Goal: Task Accomplishment & Management: Use online tool/utility

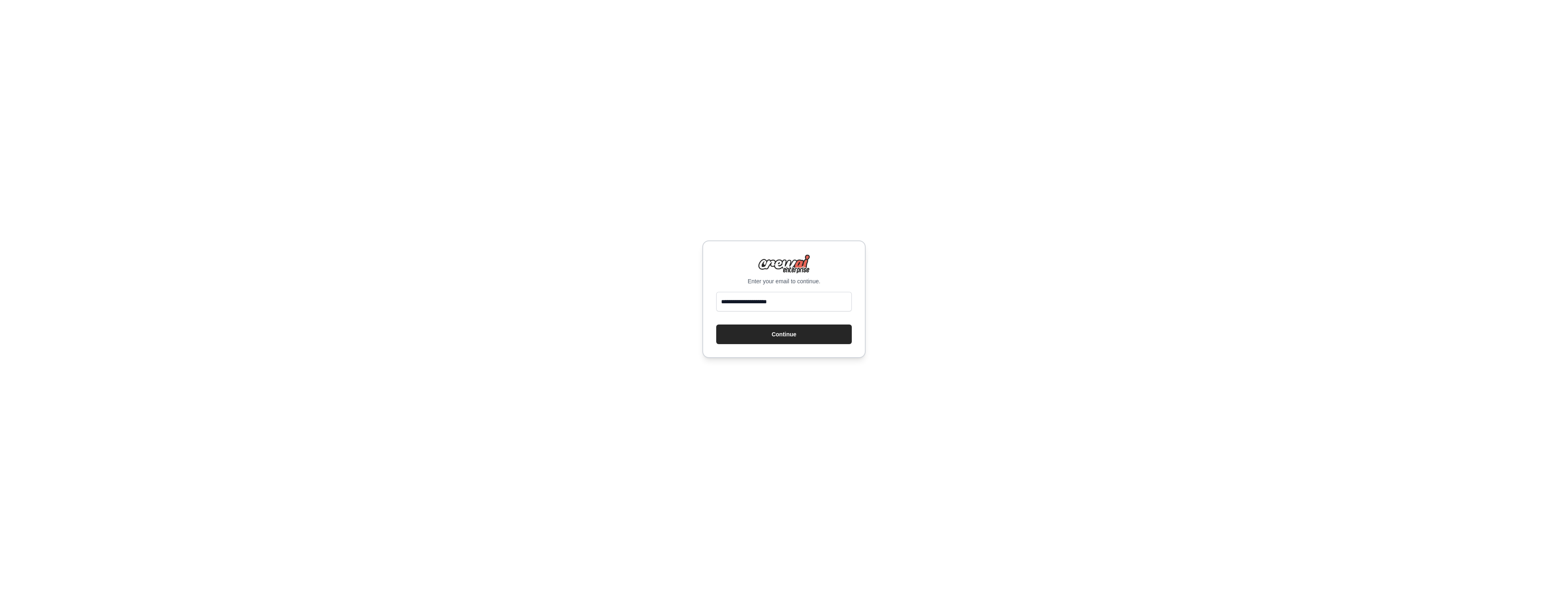
type input "**********"
click at [716, 324] on button "Continue" at bounding box center [784, 334] width 136 height 19
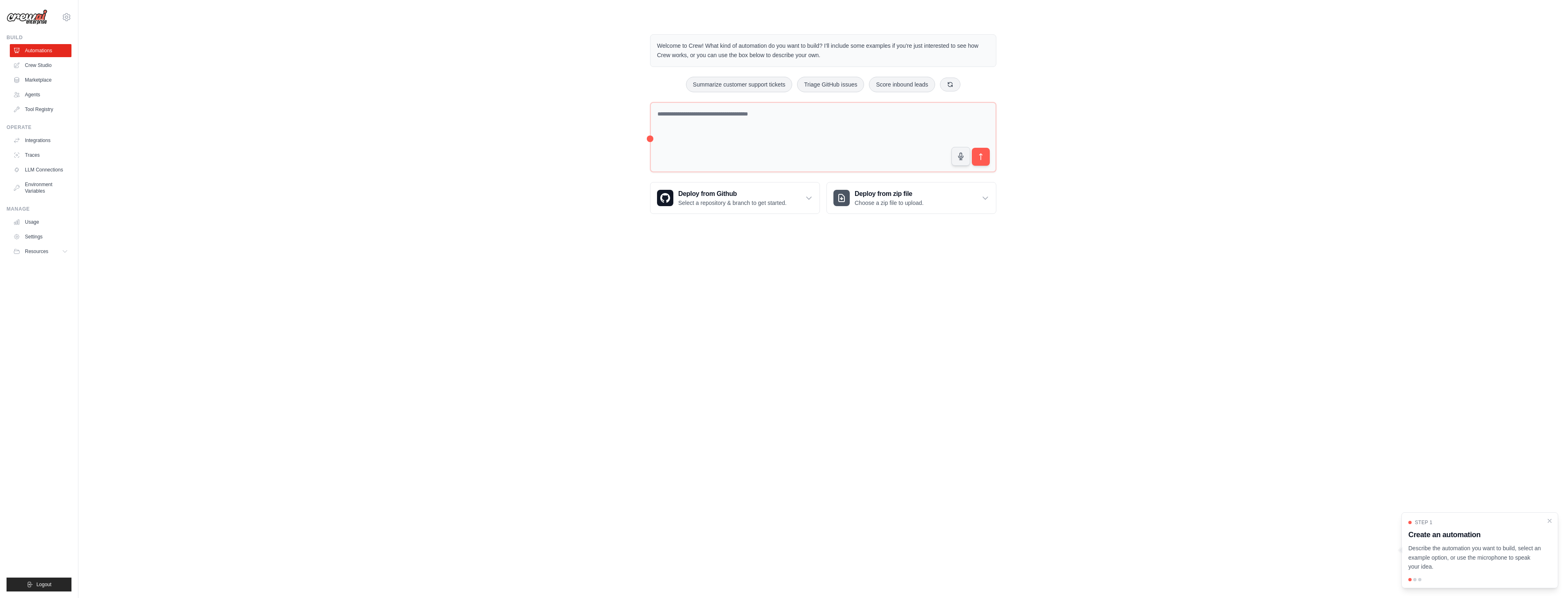
click at [468, 235] on body "jeongho.shin@ipsos.com Settings Build Automations Crew Studio" at bounding box center [784, 299] width 1568 height 598
click at [521, 283] on body "jeongho.shin@ipsos.com Settings Build Automations Crew Studio" at bounding box center [784, 299] width 1568 height 598
click at [830, 353] on body "jeongho.shin@ipsos.com Settings Build Automations Crew Studio" at bounding box center [784, 299] width 1568 height 598
click at [830, 317] on body "jeongho.shin@ipsos.com Settings Build Automations Crew Studio" at bounding box center [784, 299] width 1568 height 598
click at [46, 67] on link "Crew Studio" at bounding box center [41, 65] width 61 height 13
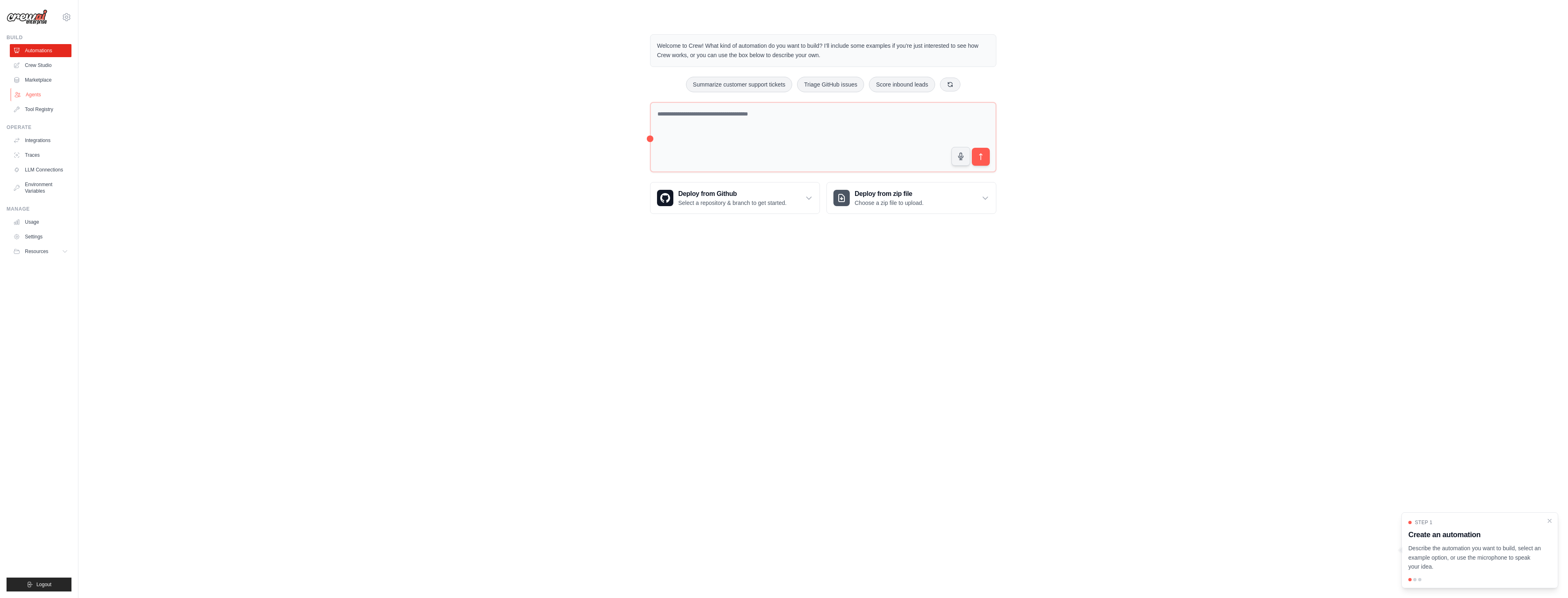
click at [46, 89] on link "Agents" at bounding box center [41, 94] width 61 height 13
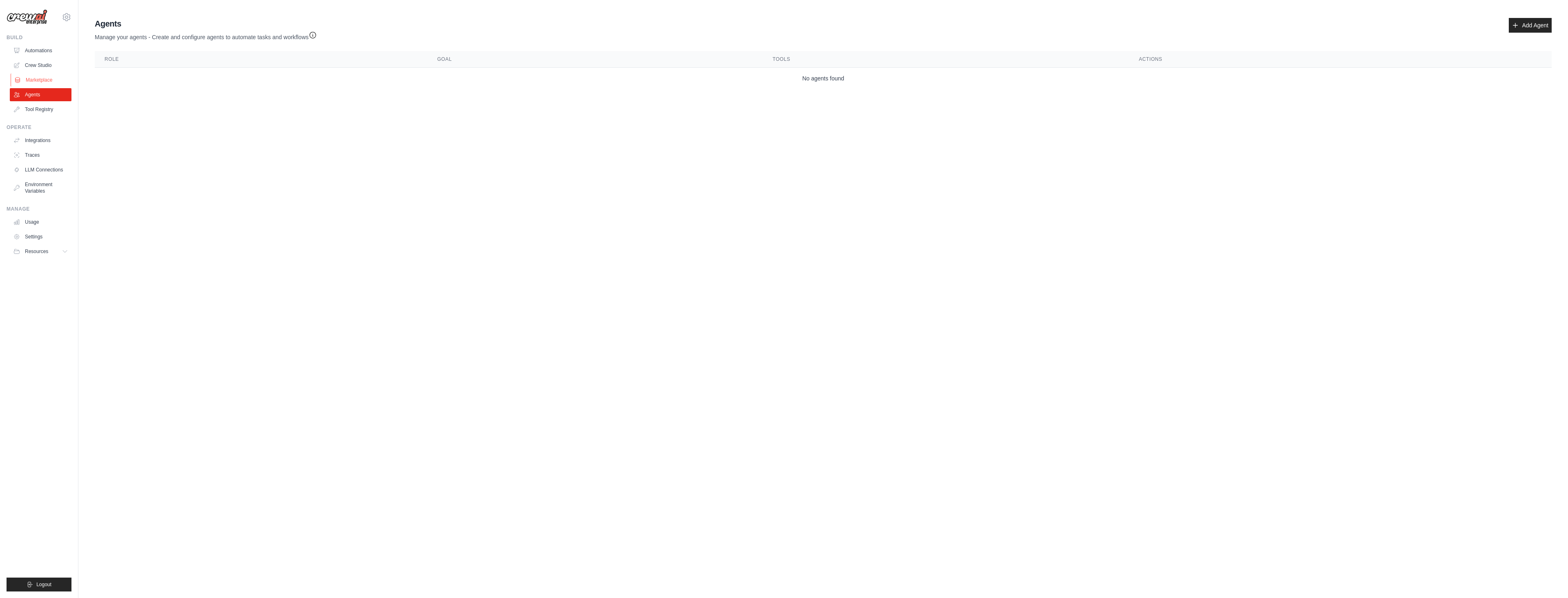
click at [43, 82] on link "Marketplace" at bounding box center [41, 80] width 61 height 13
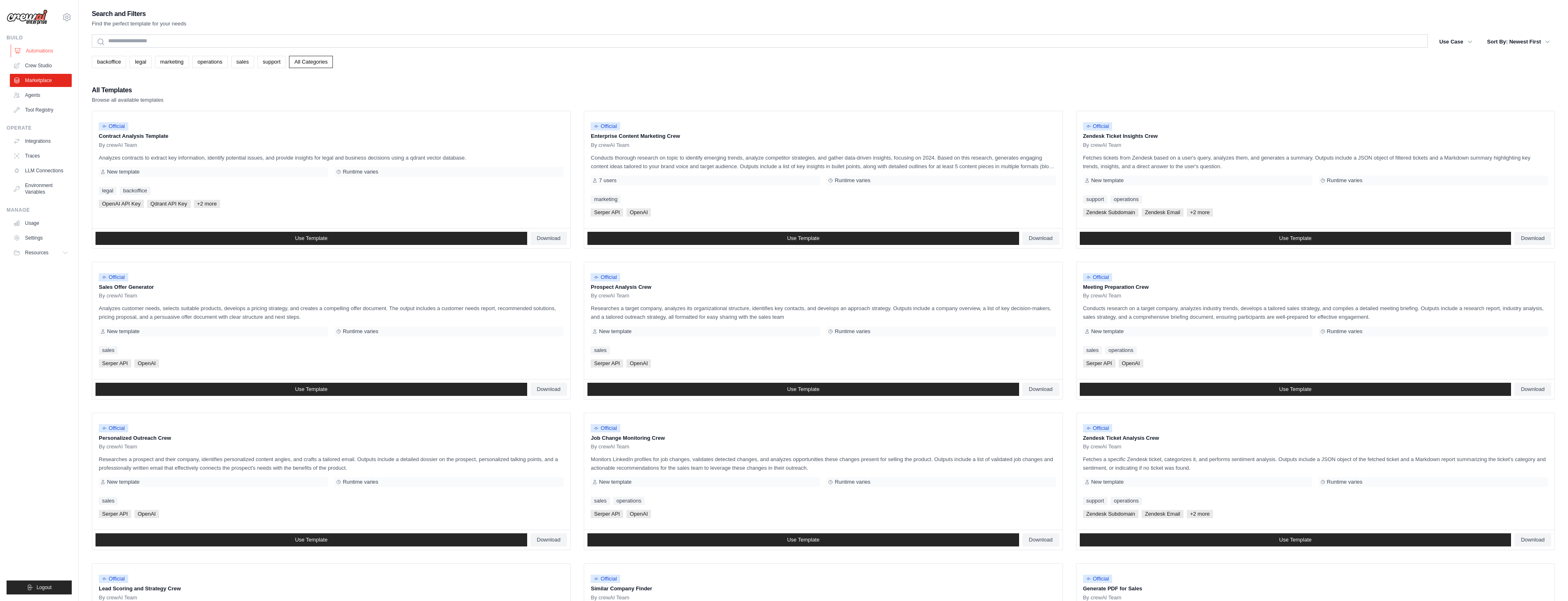
click at [57, 56] on link "Automations" at bounding box center [41, 50] width 62 height 13
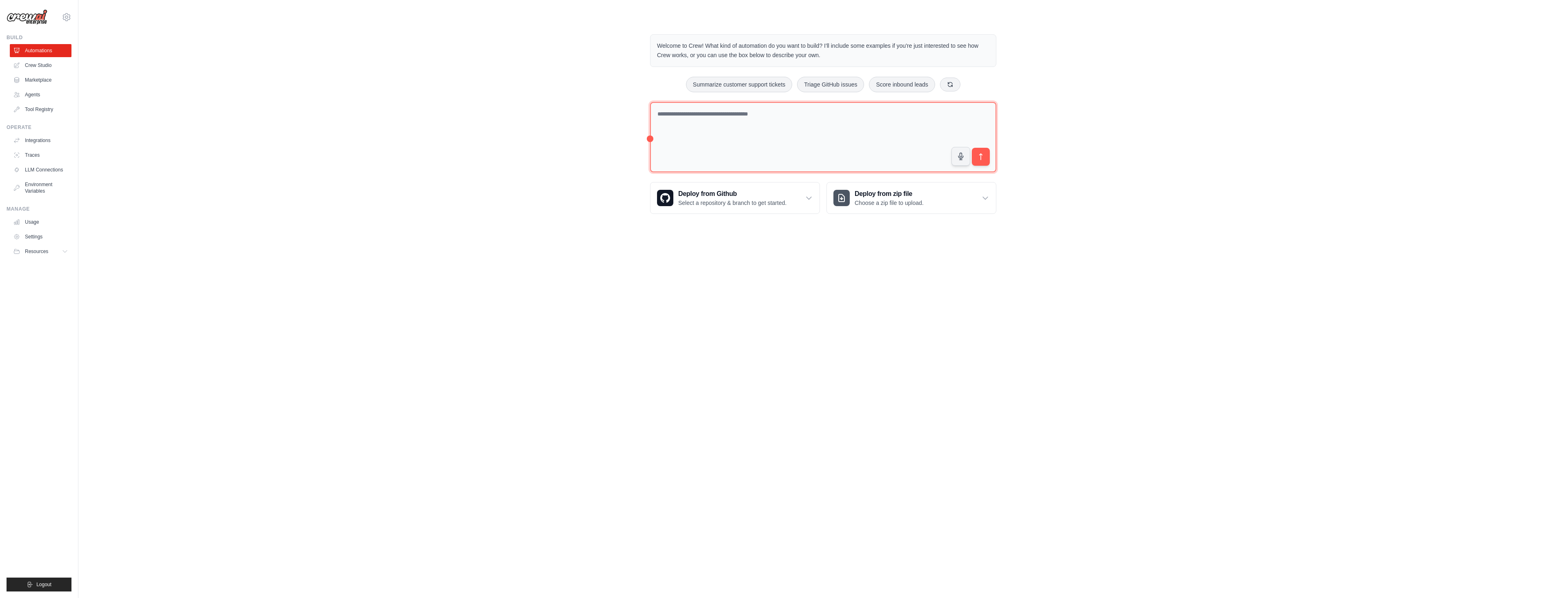
click at [725, 129] on textarea at bounding box center [823, 137] width 346 height 71
type textarea "*"
click at [867, 112] on textarea "**********" at bounding box center [823, 137] width 346 height 71
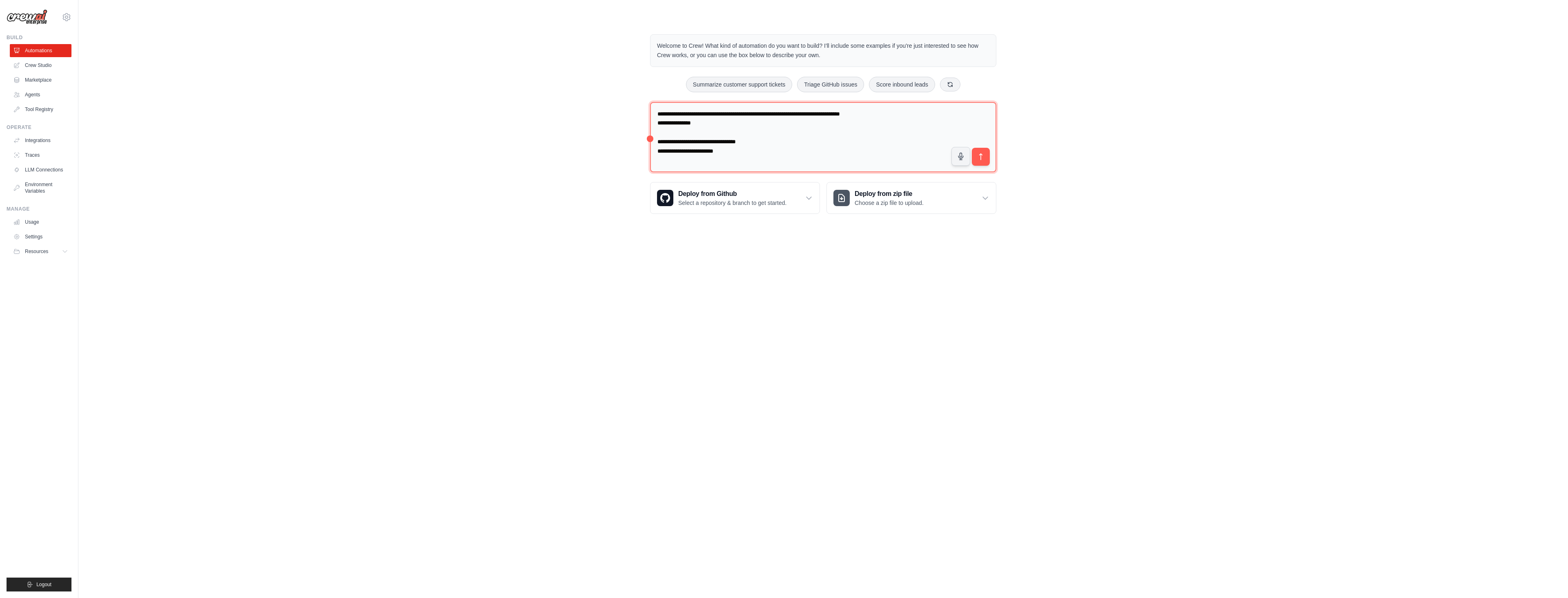
scroll to position [2, 0]
type textarea "**********"
click at [987, 159] on button "submit" at bounding box center [981, 156] width 19 height 19
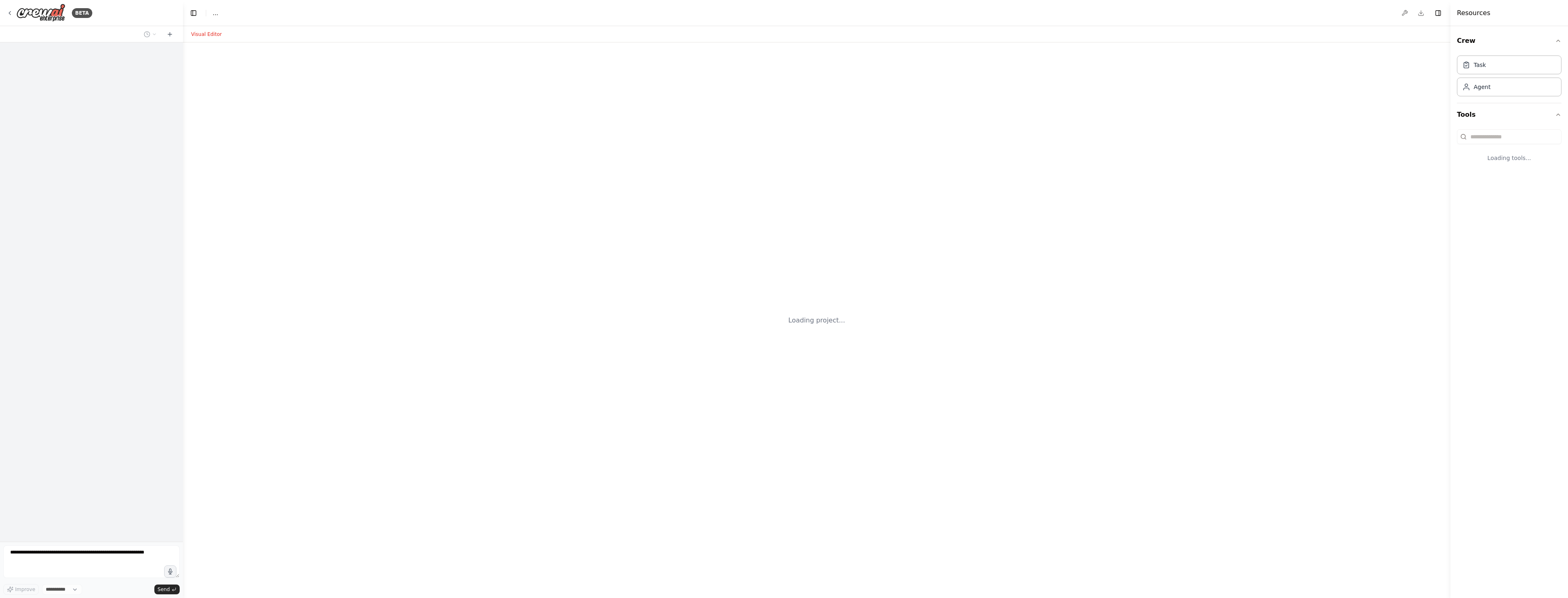
select select "****"
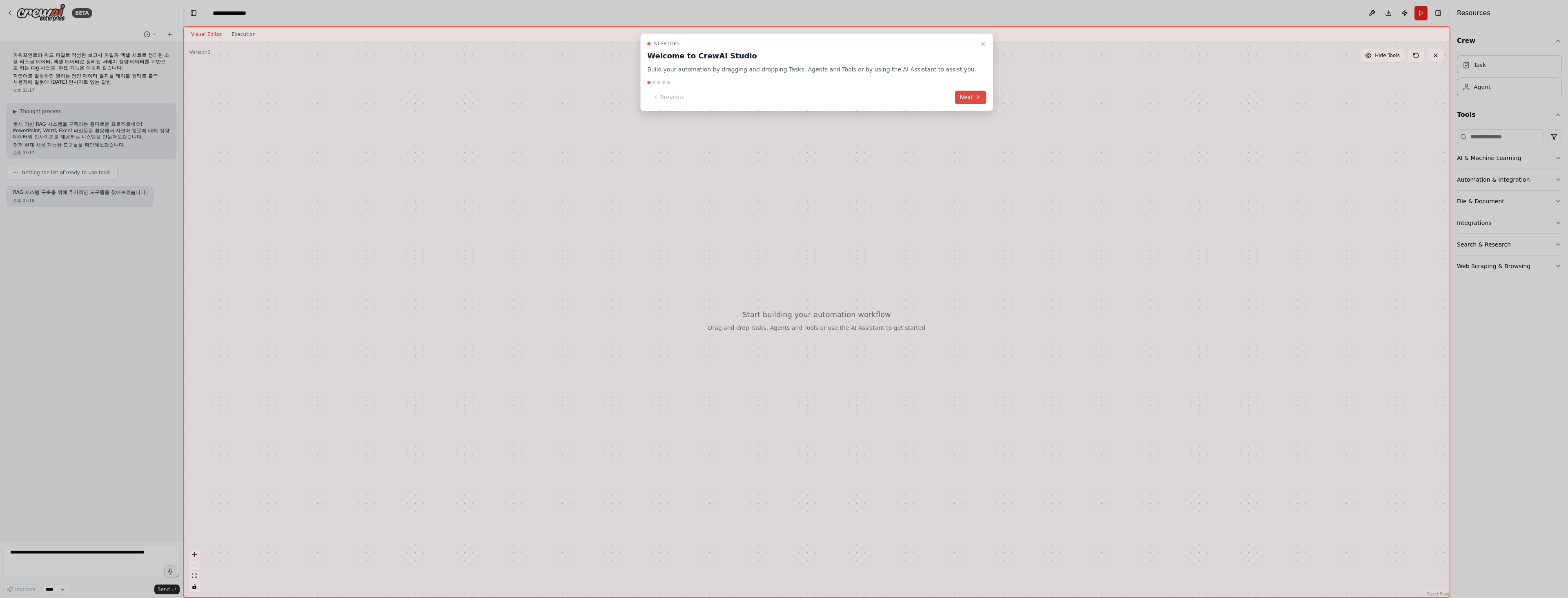
click at [954, 99] on button "Next" at bounding box center [970, 97] width 32 height 13
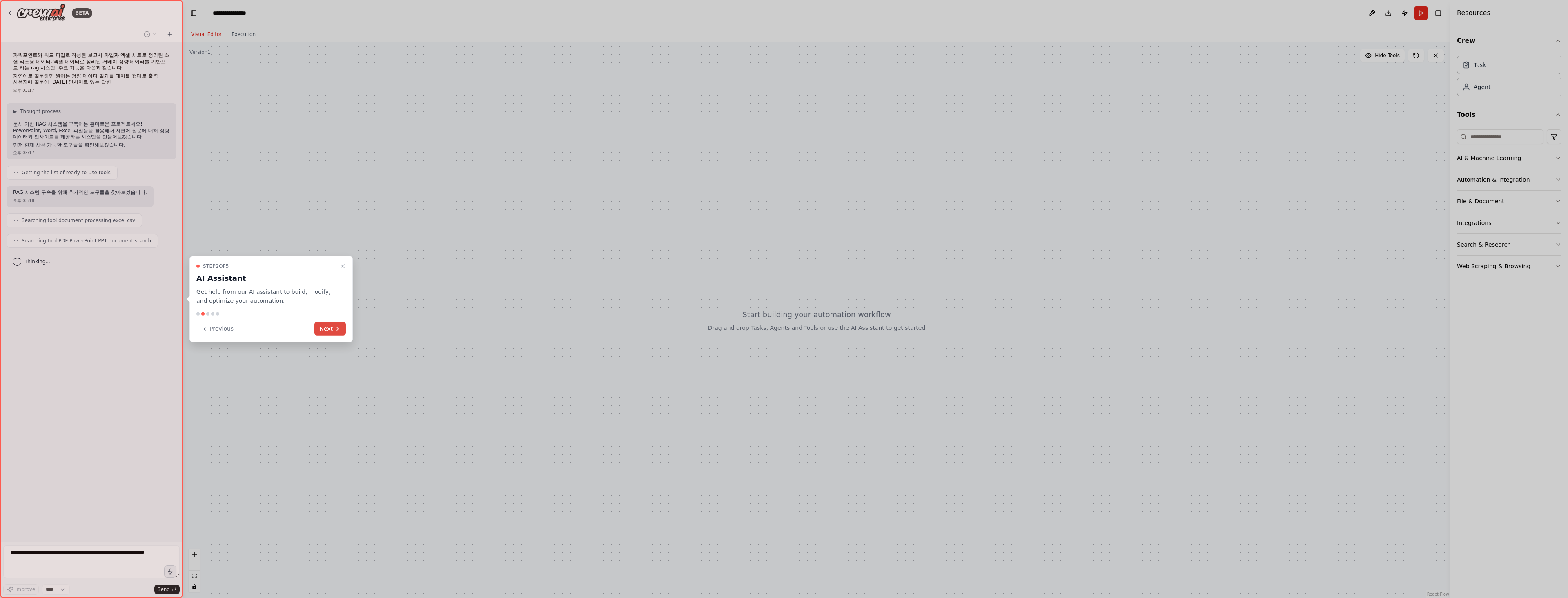
click at [331, 327] on button "Next" at bounding box center [331, 329] width 32 height 13
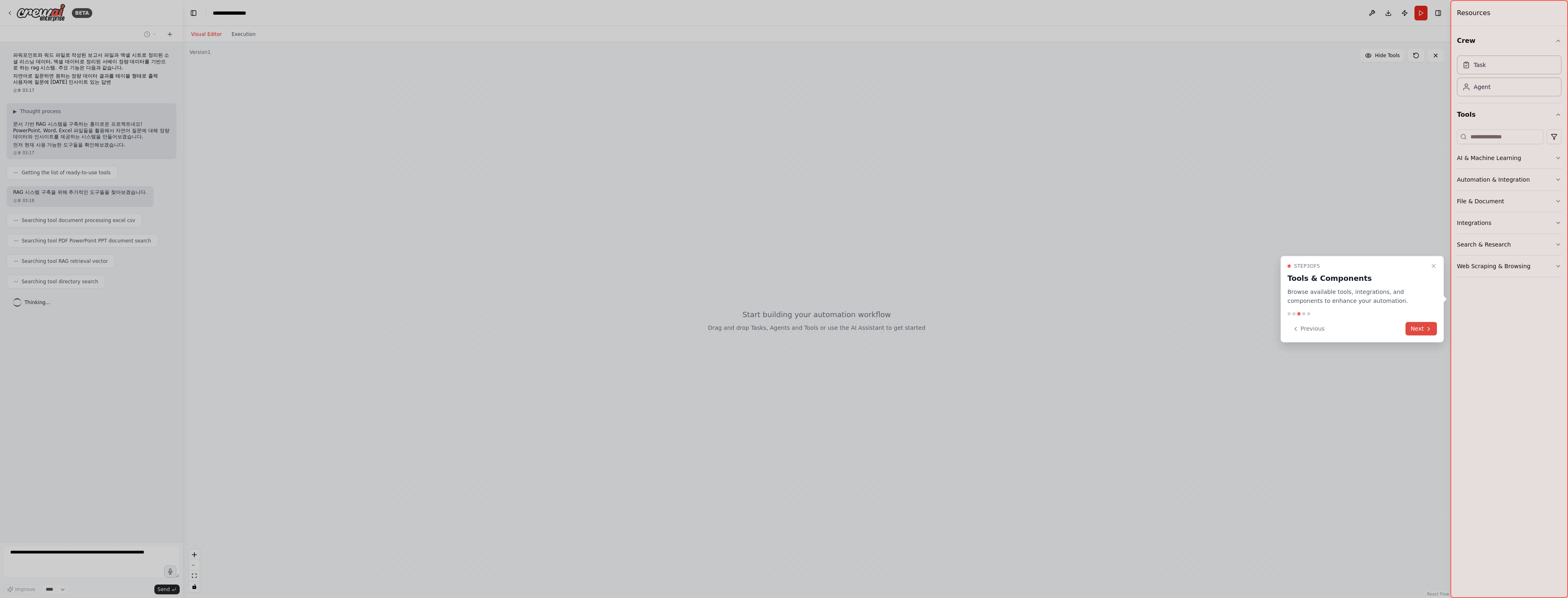
click at [1415, 327] on button "Next" at bounding box center [1421, 329] width 32 height 13
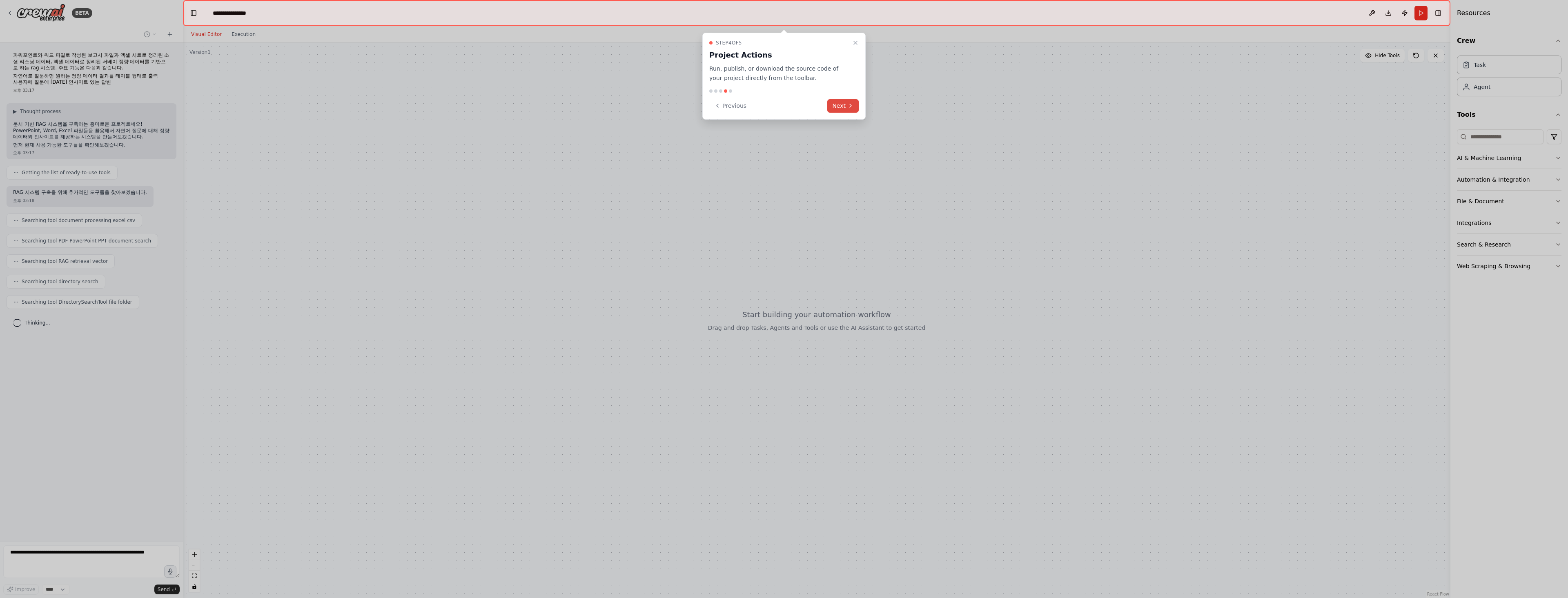
click at [852, 103] on icon at bounding box center [850, 105] width 7 height 7
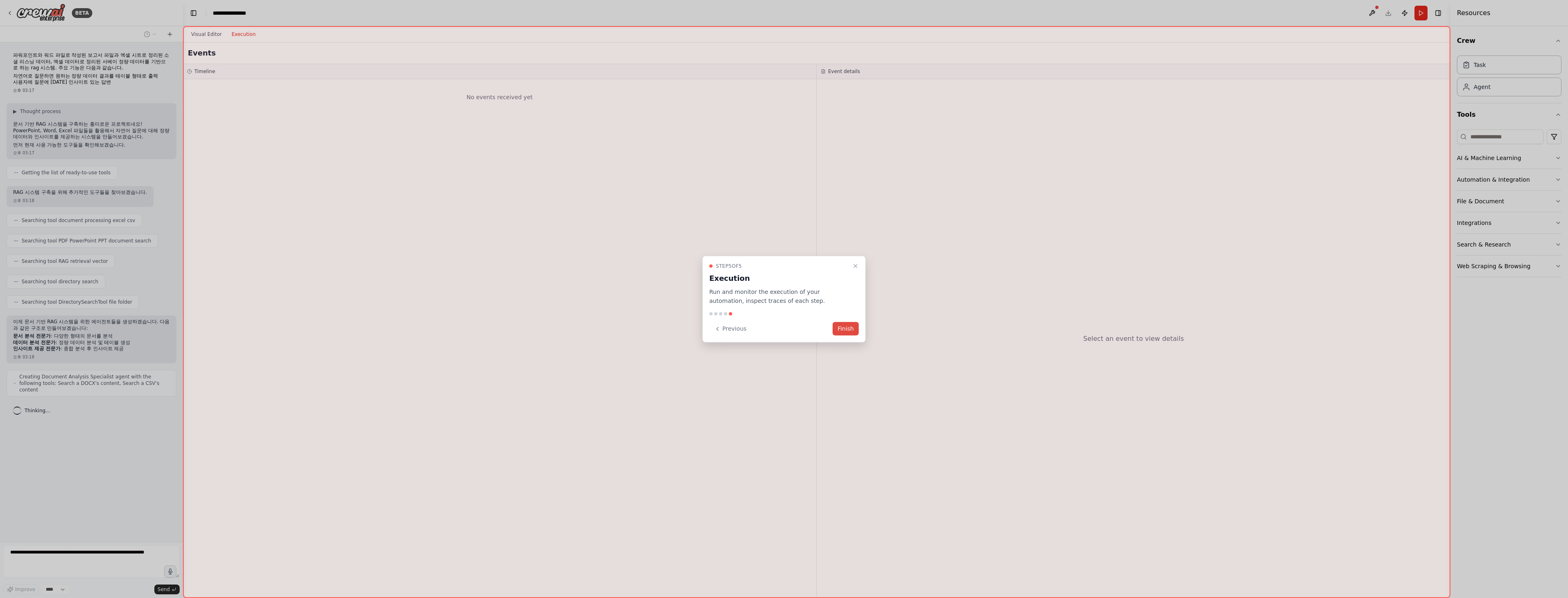
click at [845, 328] on button "Finish" at bounding box center [845, 329] width 26 height 13
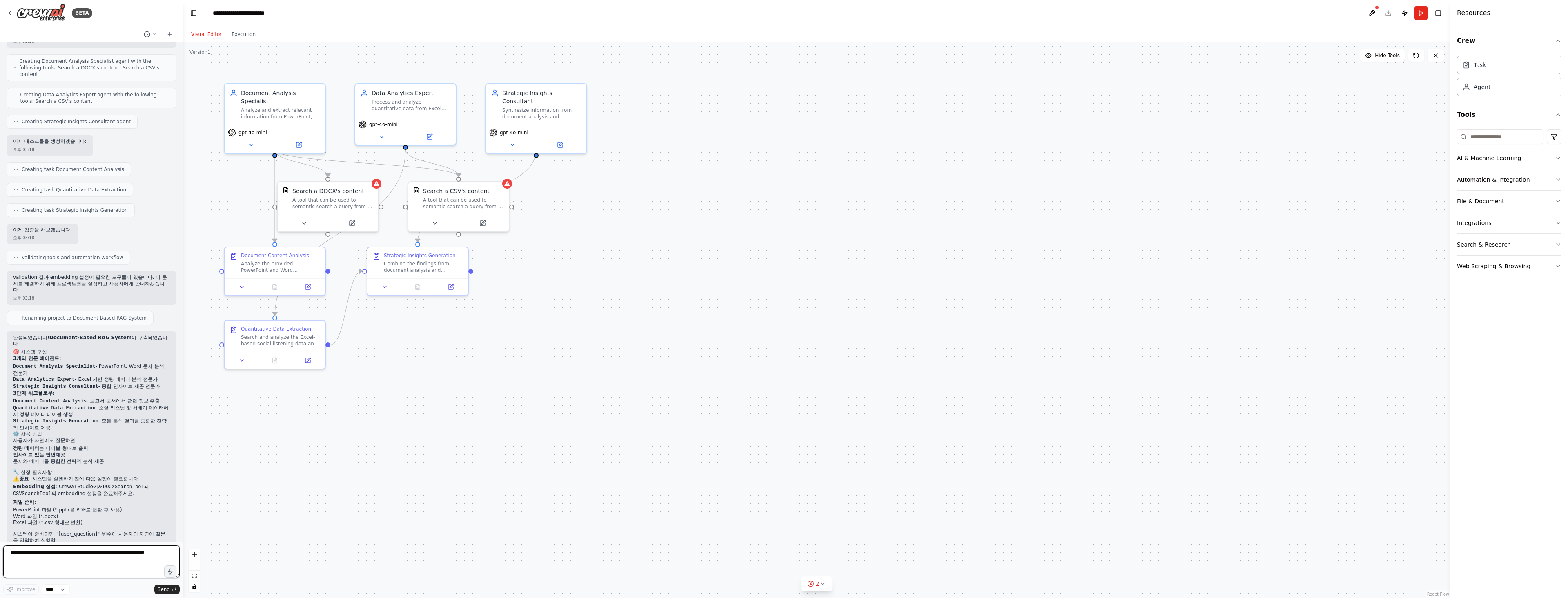
scroll to position [322, 0]
drag, startPoint x: 486, startPoint y: 195, endPoint x: 530, endPoint y: 208, distance: 45.9
click at [530, 208] on div "Search a CSV's content A tool that can be used to semantic search a query from …" at bounding box center [508, 213] width 81 height 23
click at [245, 123] on div "gpt-4o-mini" at bounding box center [275, 137] width 100 height 28
click at [247, 128] on span "gpt-4o-mini" at bounding box center [253, 131] width 29 height 7
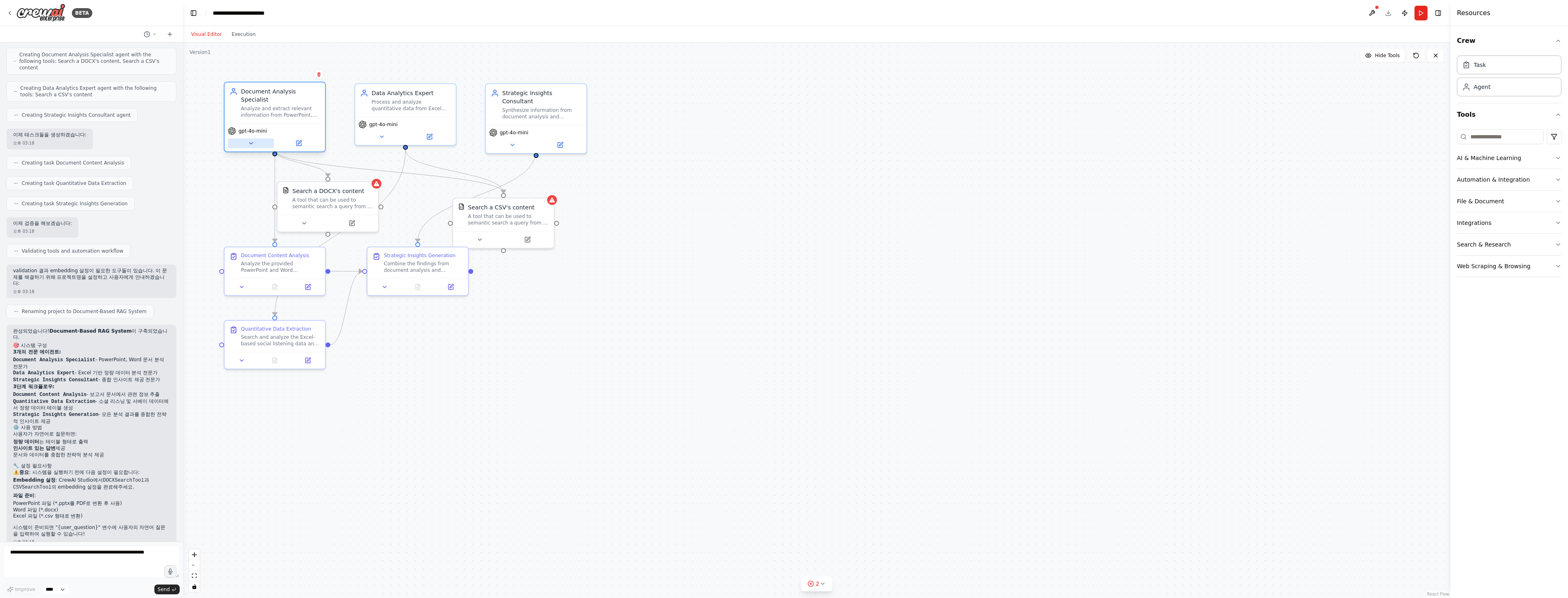
click at [257, 138] on button at bounding box center [251, 143] width 46 height 10
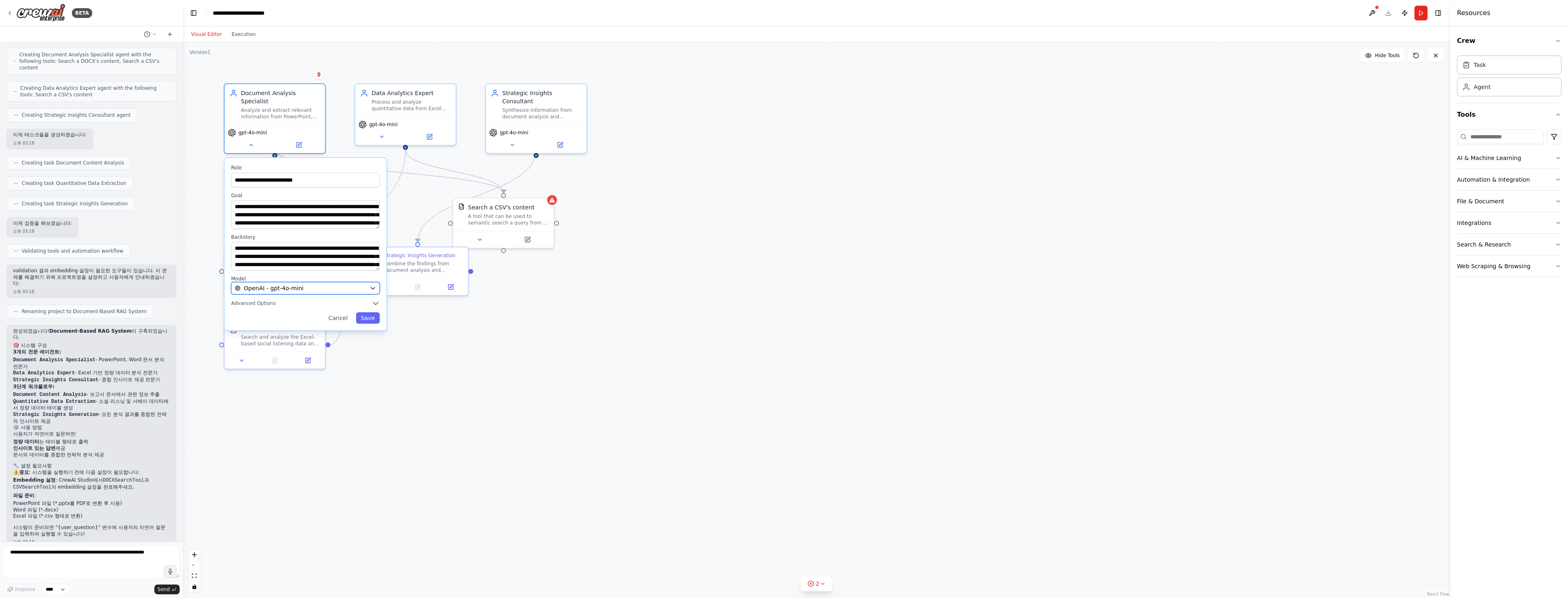
click at [296, 284] on span "OpenAI - gpt-4o-mini" at bounding box center [273, 288] width 60 height 8
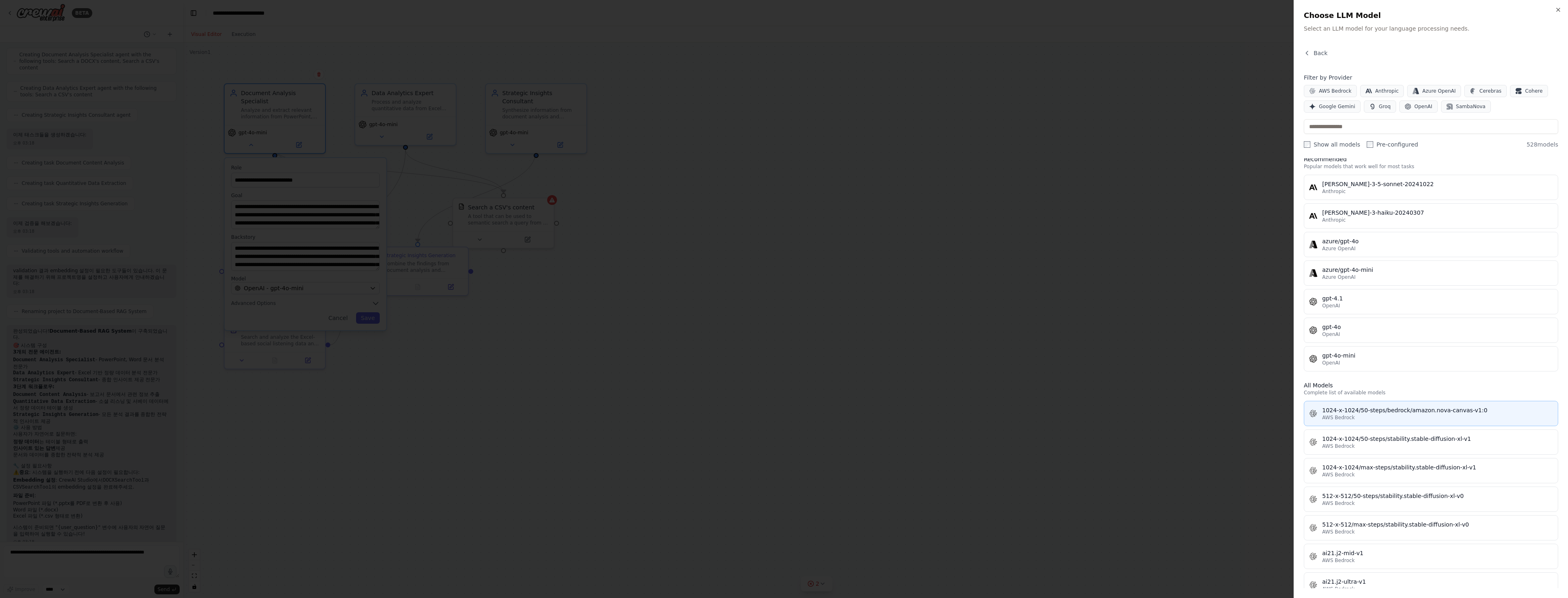
scroll to position [0, 0]
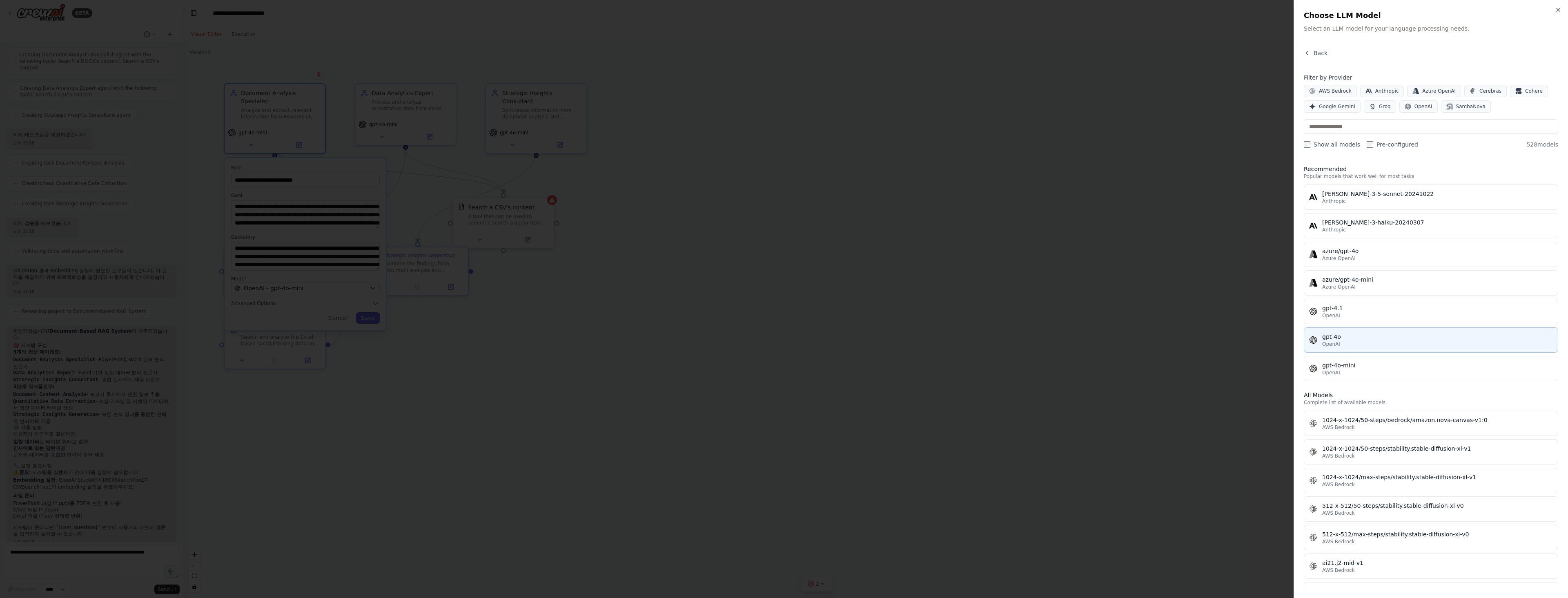
click at [1380, 337] on div "gpt-4o" at bounding box center [1437, 336] width 231 height 8
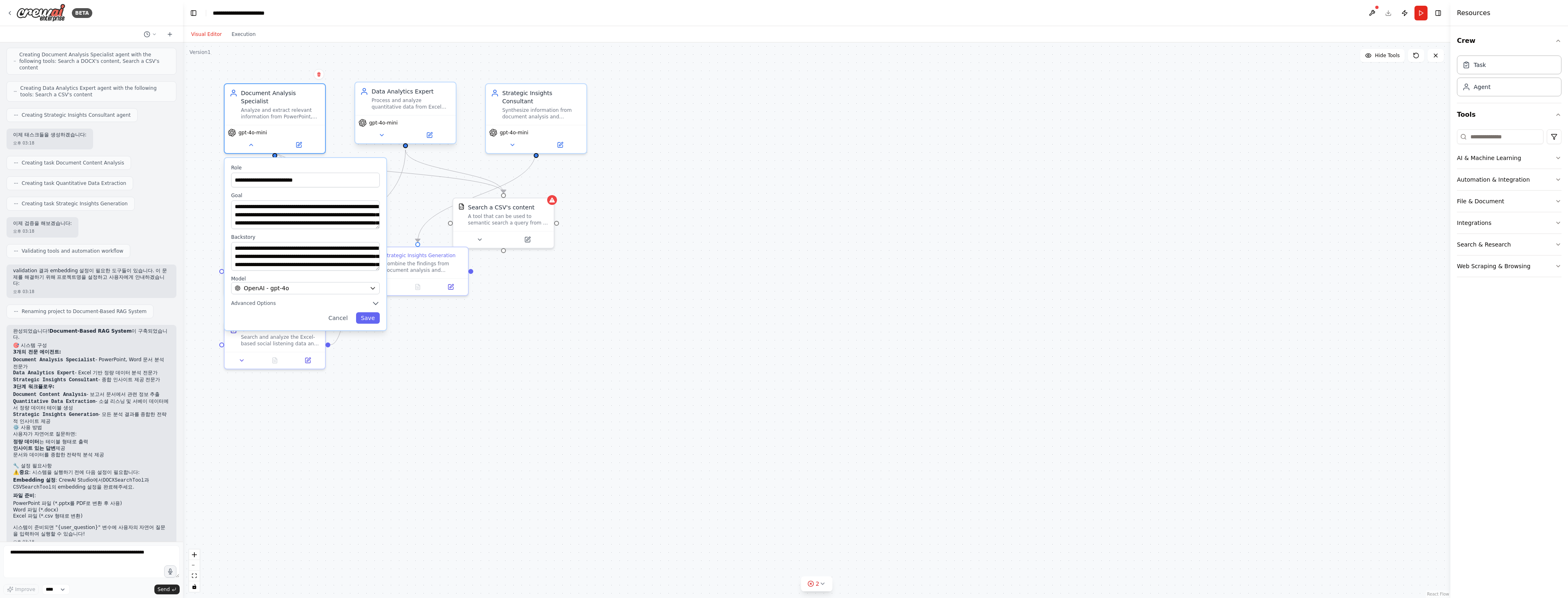
click at [383, 123] on span "gpt-4o-mini" at bounding box center [383, 123] width 29 height 7
click at [382, 127] on div "gpt-4o-mini" at bounding box center [405, 129] width 100 height 28
click at [263, 128] on div "gpt-4o-mini" at bounding box center [275, 137] width 100 height 28
click at [285, 287] on div "**********" at bounding box center [306, 244] width 162 height 172
click at [366, 312] on button "Save" at bounding box center [368, 318] width 24 height 12
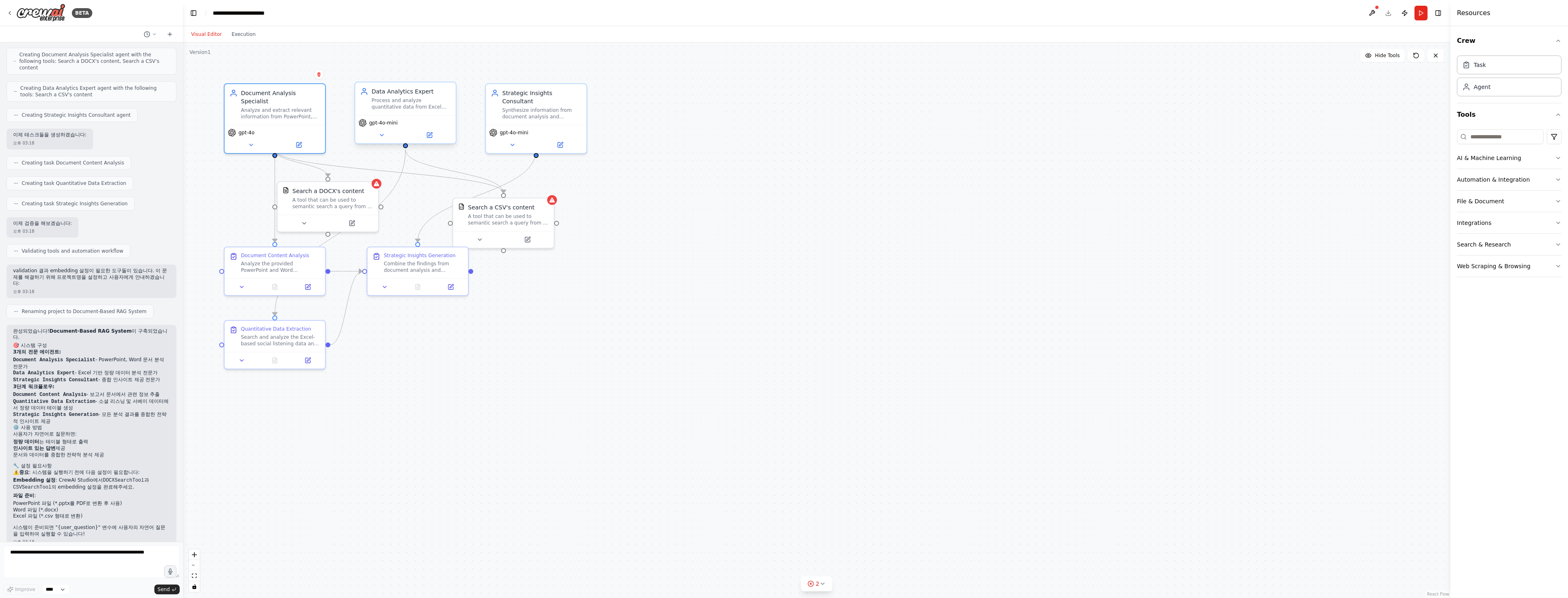
click at [380, 126] on span "gpt-4o-mini" at bounding box center [383, 123] width 29 height 7
click at [379, 136] on icon at bounding box center [382, 135] width 7 height 7
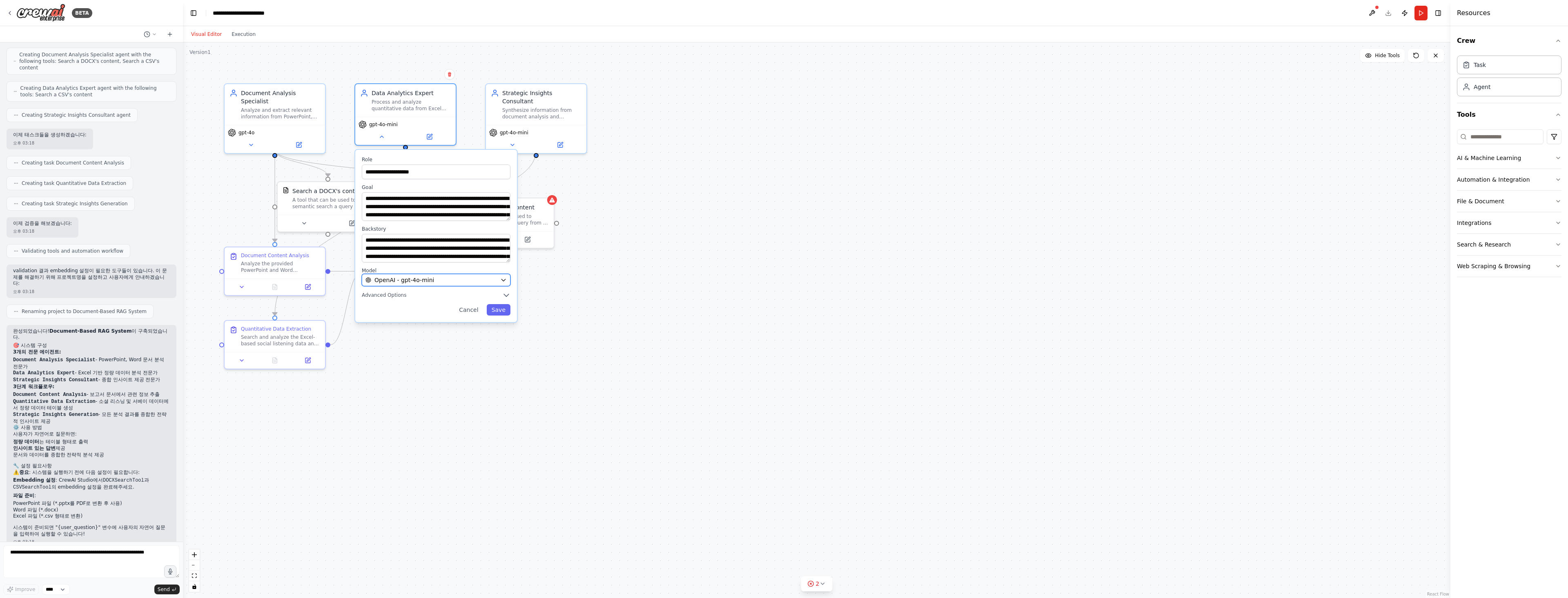
click at [419, 281] on span "OpenAI - gpt-4o-mini" at bounding box center [404, 279] width 60 height 8
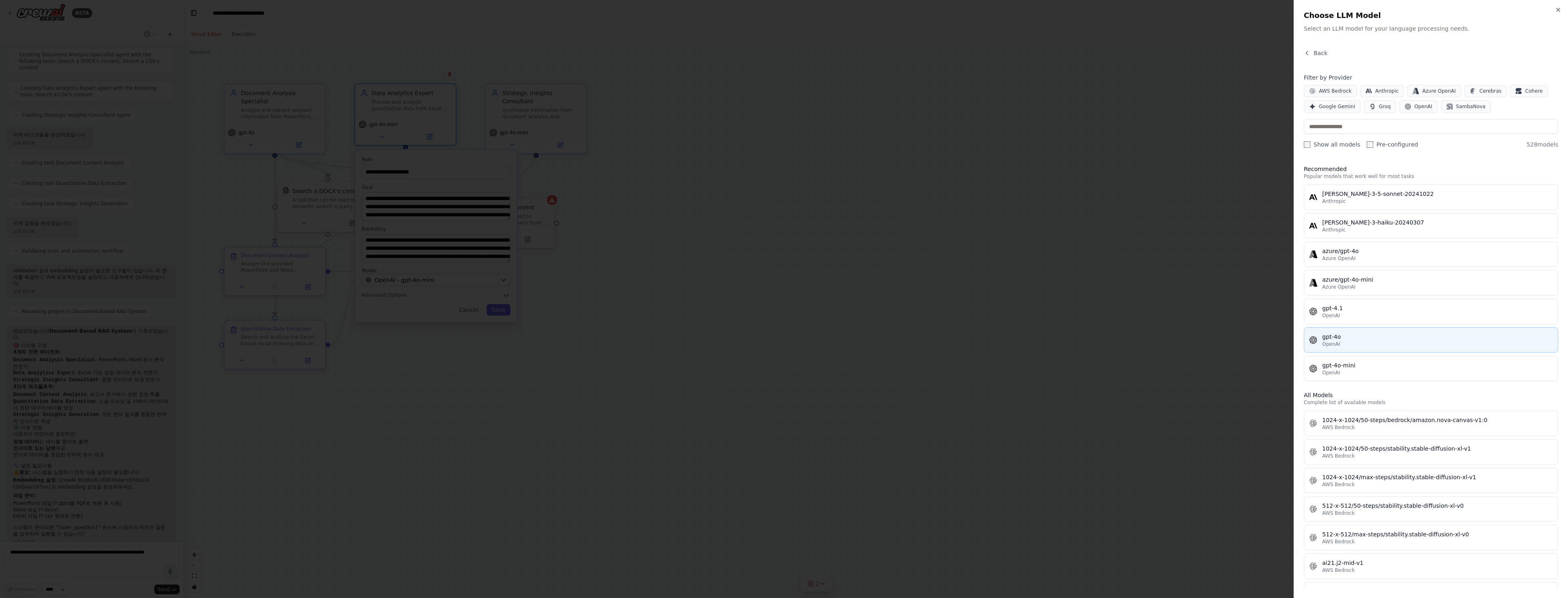
click at [1356, 336] on div "gpt-4o" at bounding box center [1437, 336] width 231 height 8
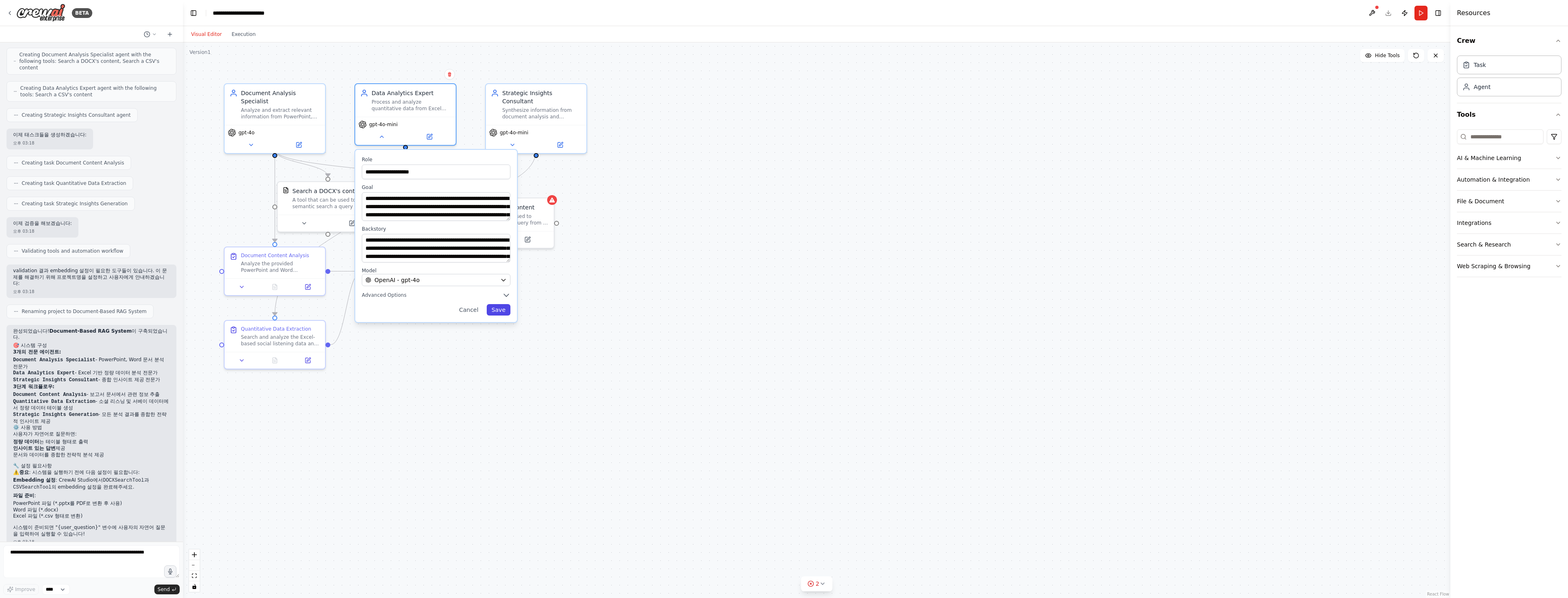
click at [506, 313] on button "Save" at bounding box center [499, 310] width 24 height 12
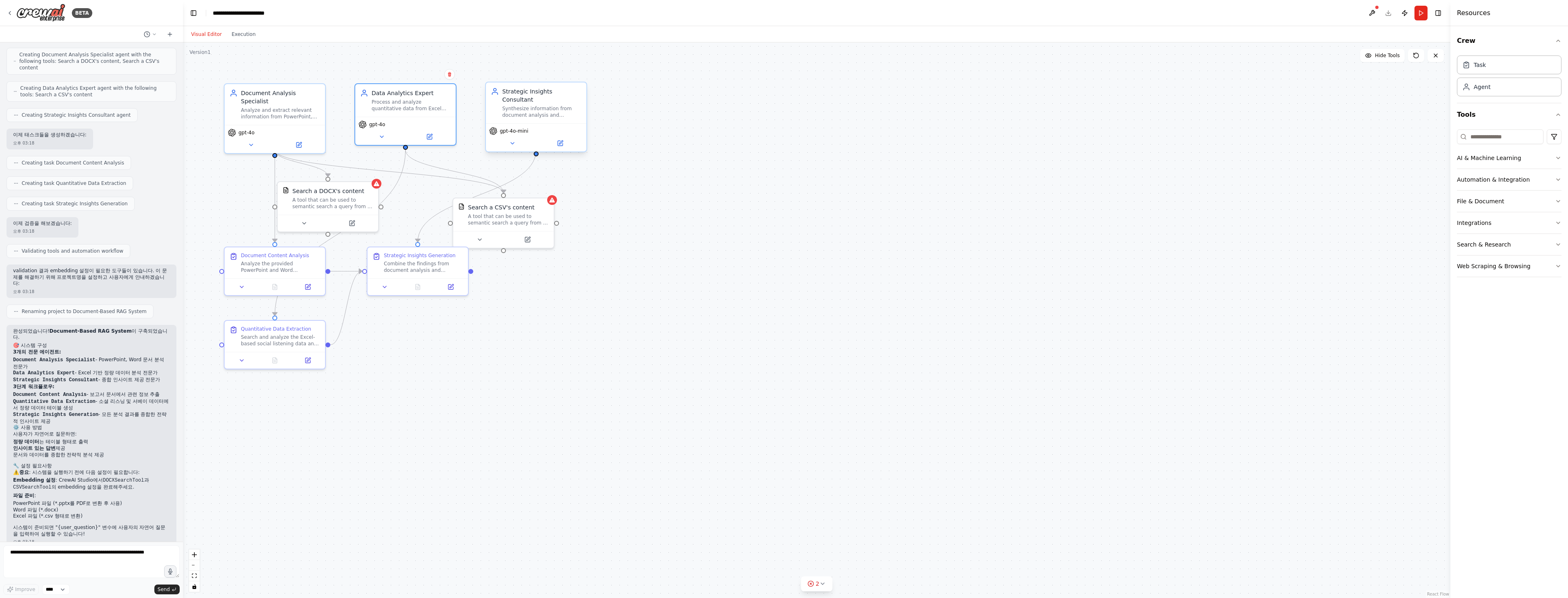
click at [511, 130] on div "gpt-4o-mini" at bounding box center [536, 137] width 100 height 28
click at [511, 128] on span "gpt-4o-mini" at bounding box center [514, 131] width 29 height 7
click at [511, 140] on icon at bounding box center [513, 143] width 7 height 7
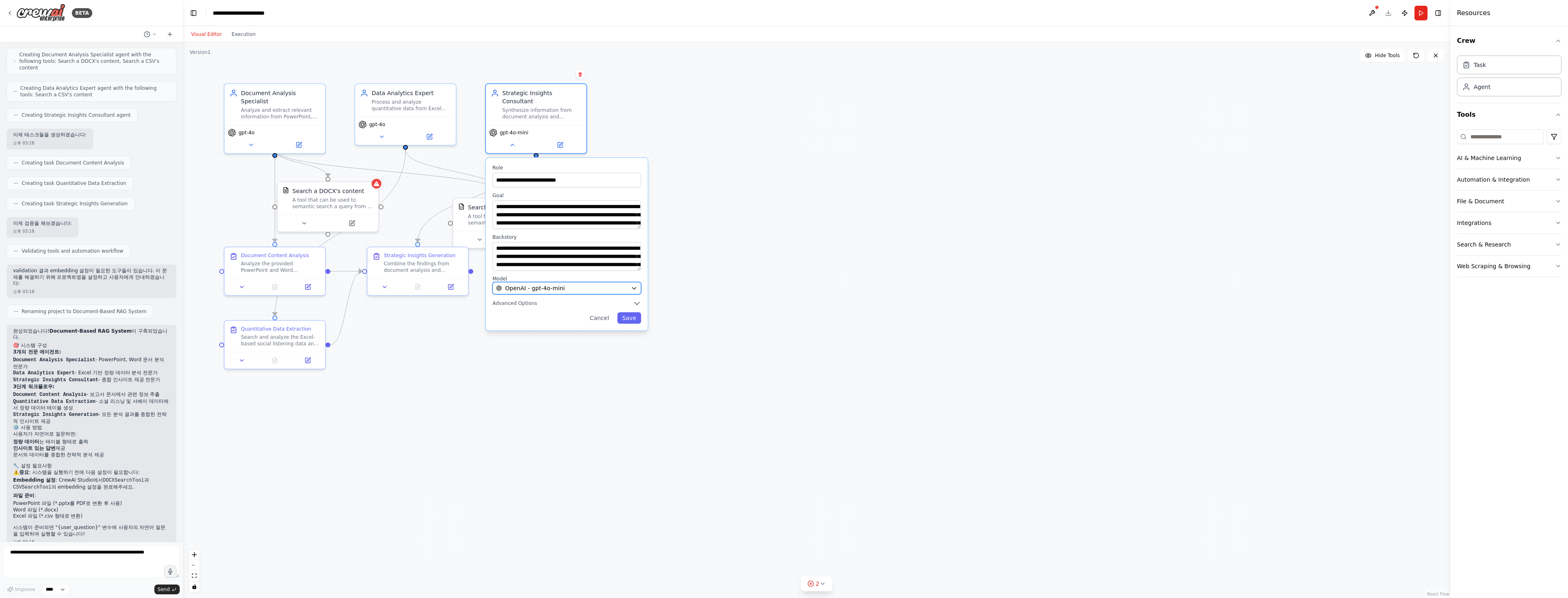
click at [534, 284] on span "OpenAI - gpt-4o-mini" at bounding box center [535, 288] width 60 height 8
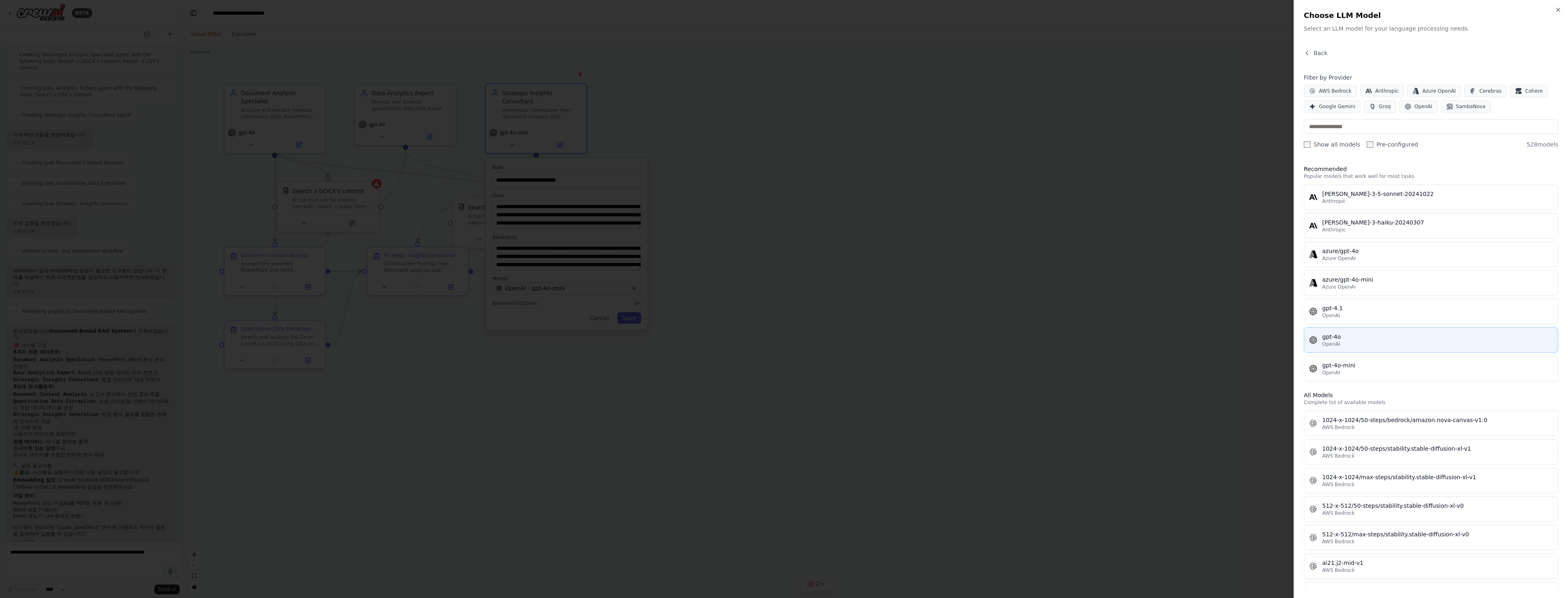
click at [1342, 339] on div "gpt-4o" at bounding box center [1437, 336] width 231 height 8
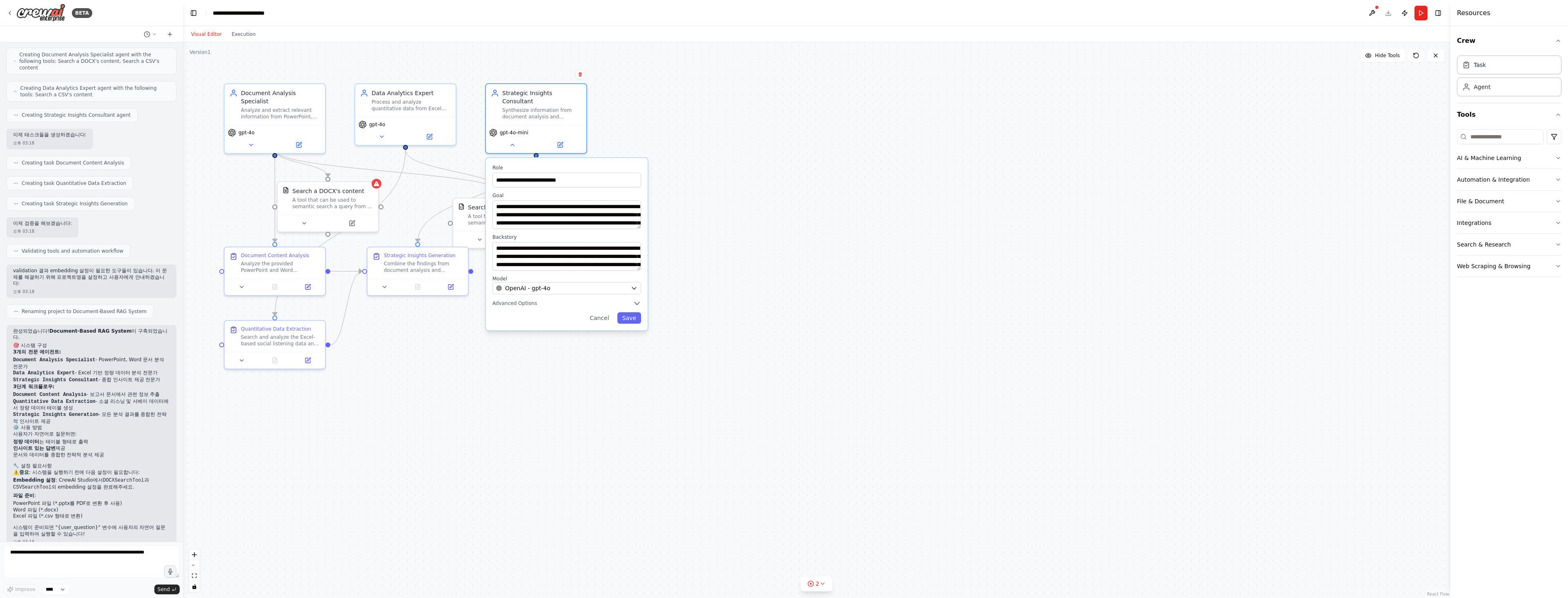
click at [639, 316] on div "**********" at bounding box center [567, 244] width 162 height 172
click at [627, 316] on div "**********" at bounding box center [567, 244] width 162 height 172
click at [538, 284] on span "OpenAI - gpt-4o" at bounding box center [528, 288] width 45 height 8
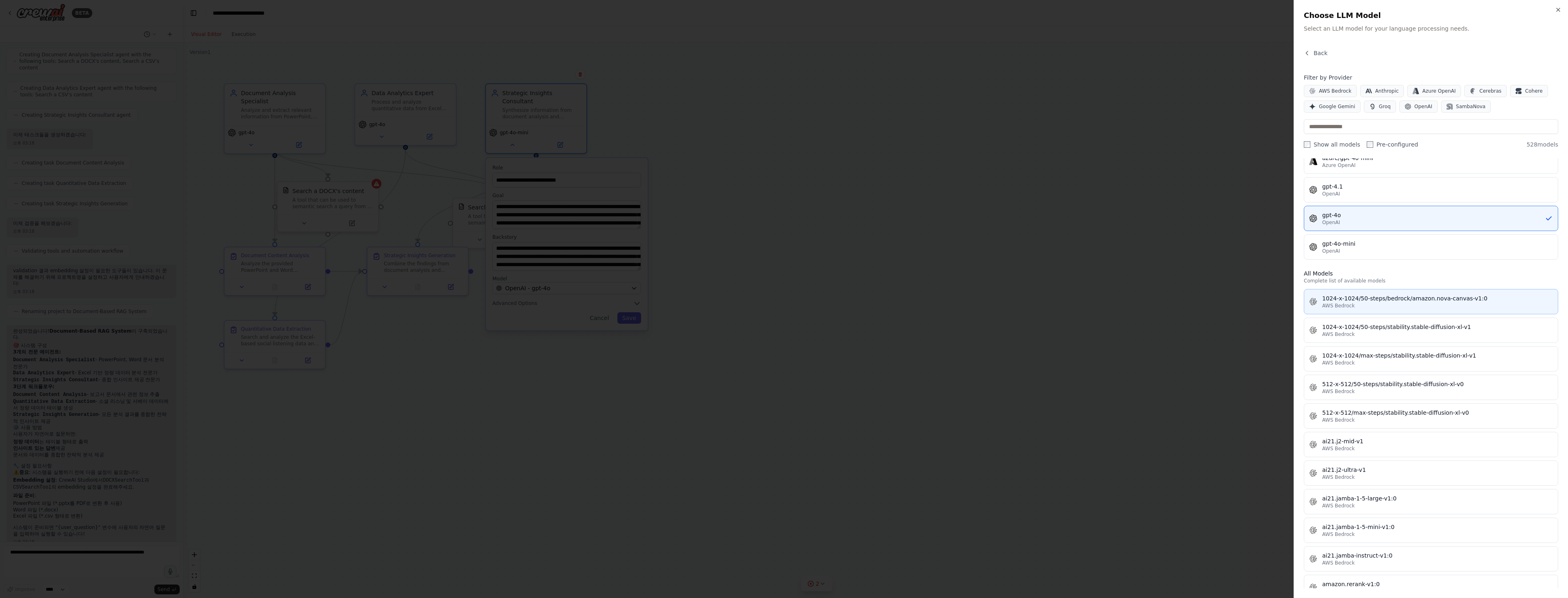
scroll to position [122, 0]
click at [1405, 106] on icon "button" at bounding box center [1408, 106] width 6 height 6
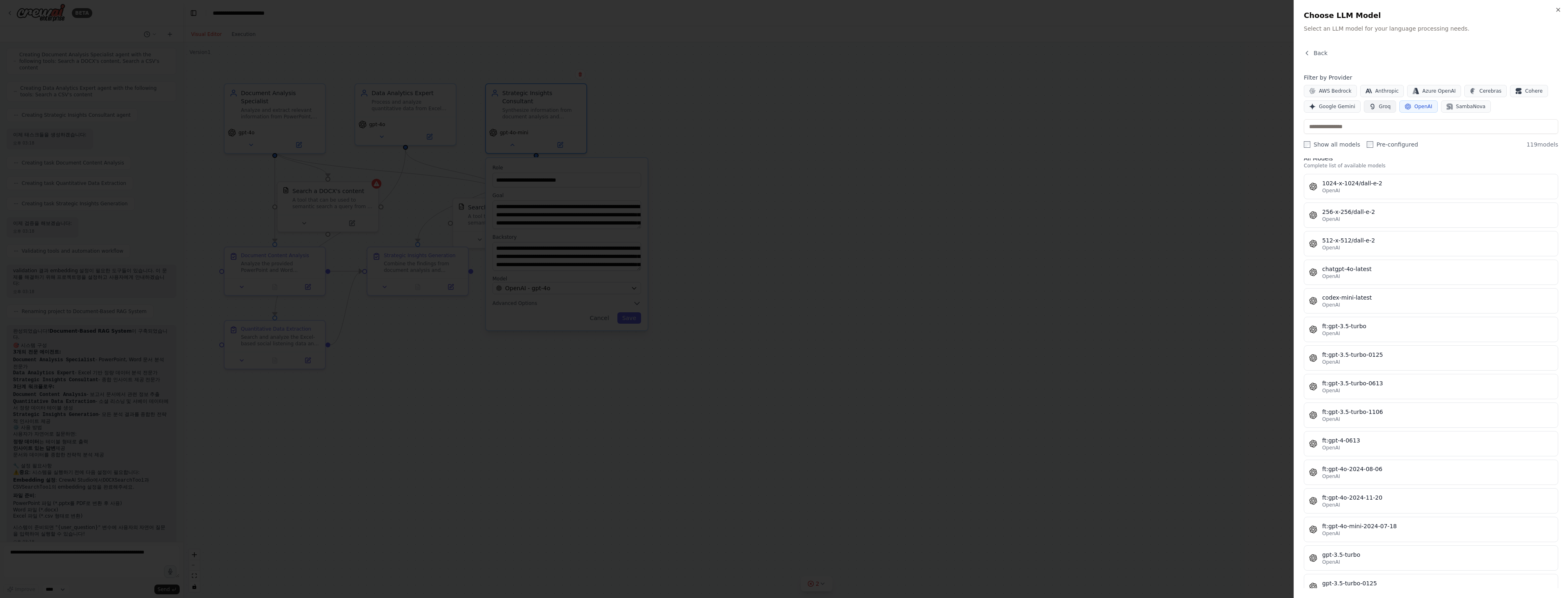
click at [1379, 107] on span "Groq" at bounding box center [1384, 106] width 12 height 7
click at [1329, 111] on button "Google Gemini" at bounding box center [1332, 106] width 57 height 12
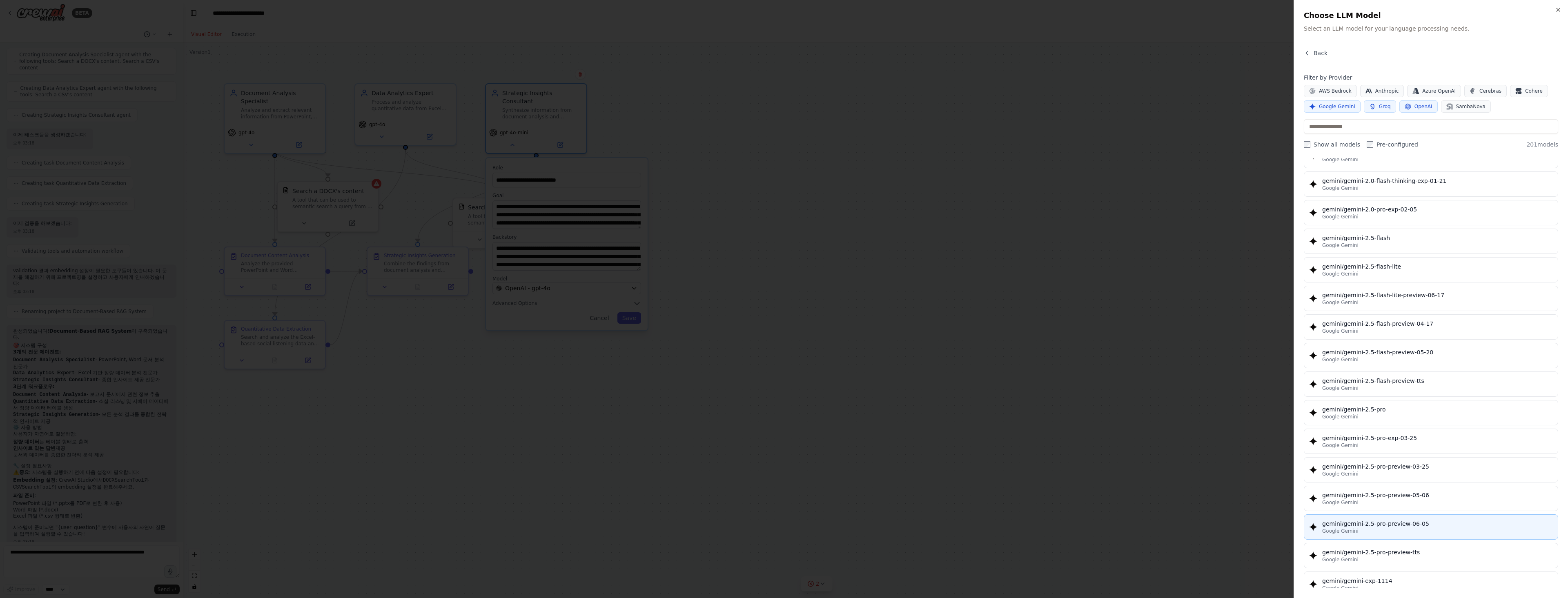
scroll to position [776, 0]
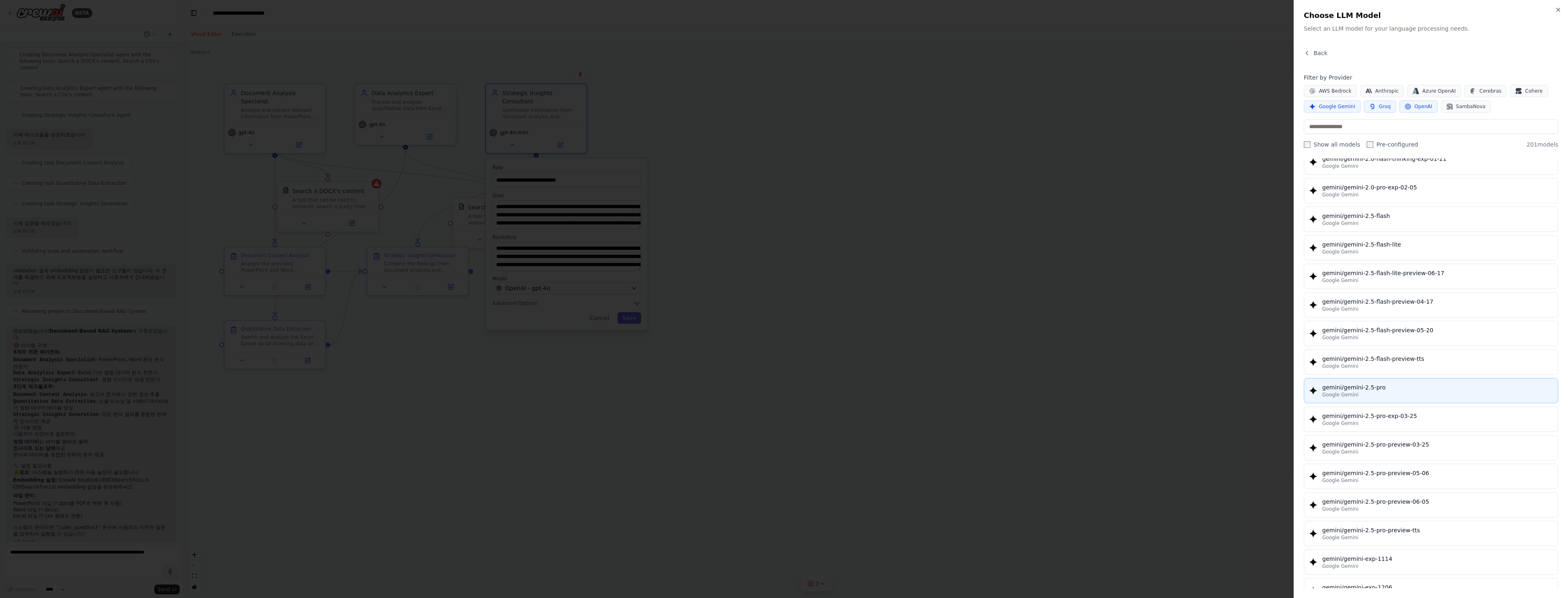
click at [1402, 395] on div "Google Gemini" at bounding box center [1437, 394] width 231 height 7
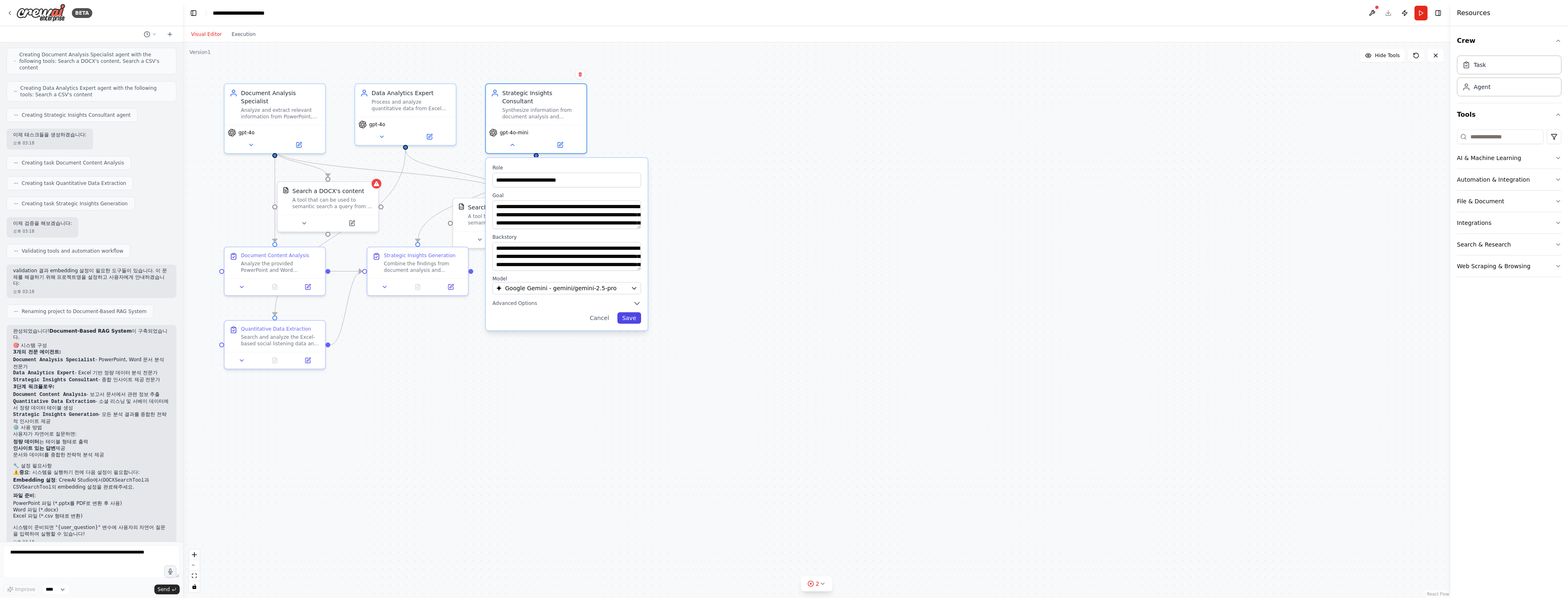
click at [634, 315] on button "Save" at bounding box center [629, 318] width 24 height 12
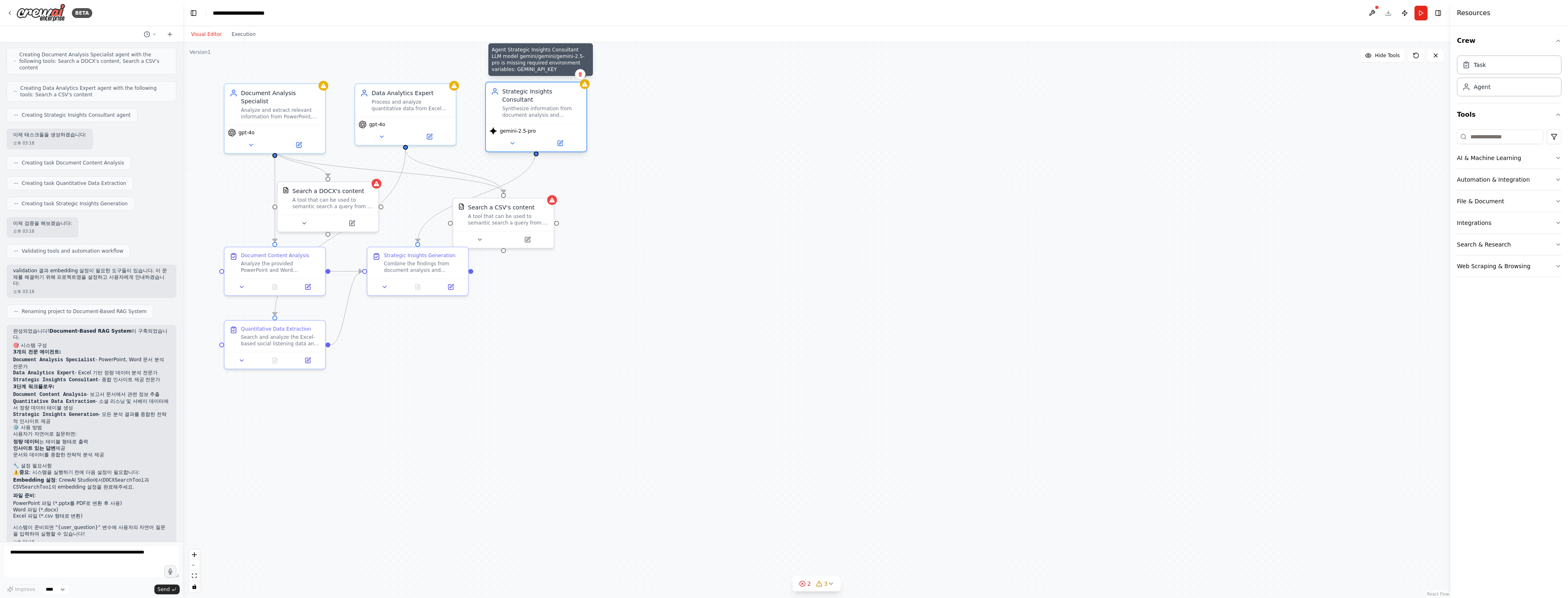
click at [587, 86] on icon at bounding box center [584, 84] width 5 height 5
click at [147, 555] on textarea at bounding box center [91, 561] width 177 height 33
type textarea "**********"
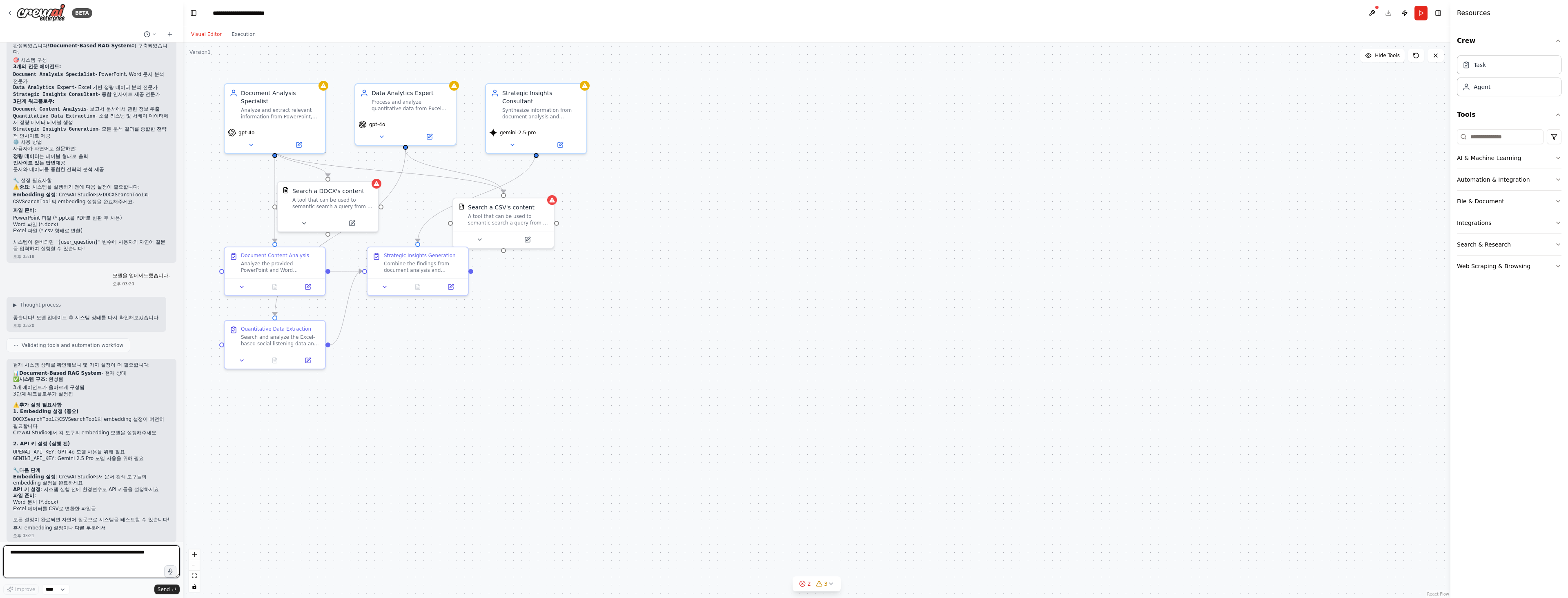
scroll to position [614, 0]
click at [245, 138] on button at bounding box center [251, 143] width 46 height 10
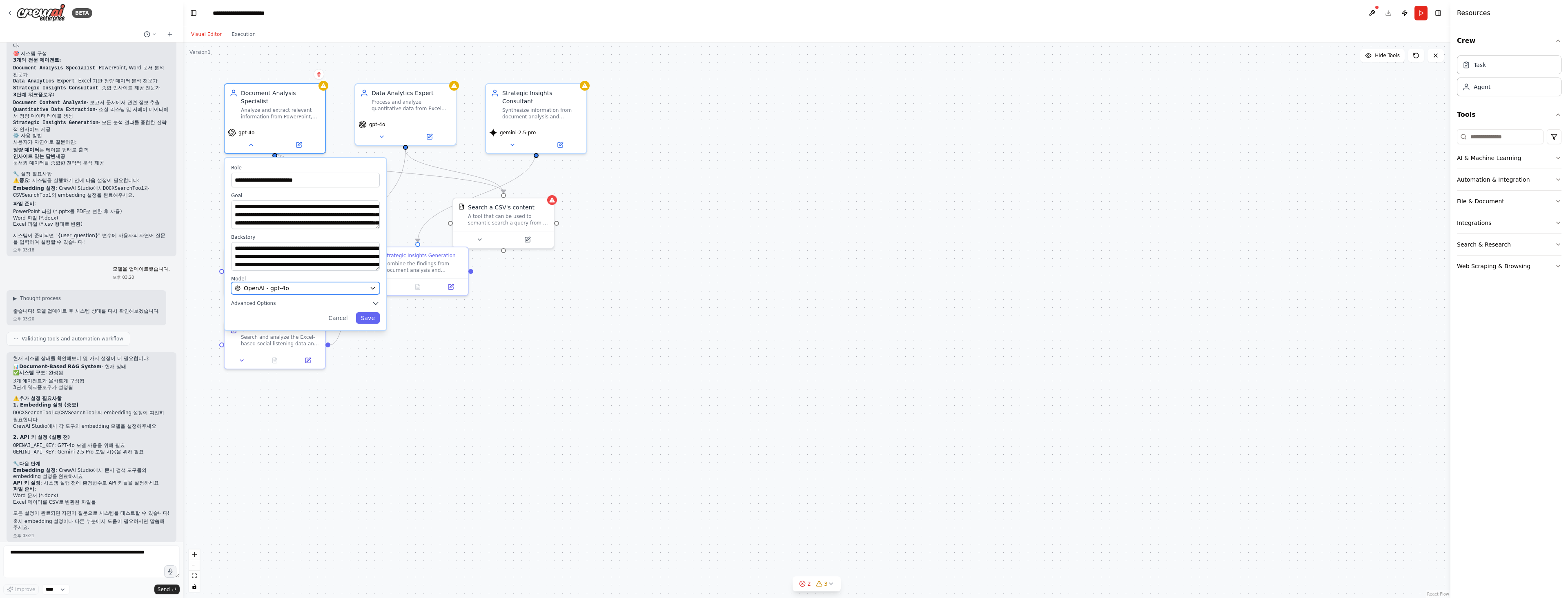
click at [273, 284] on span "OpenAI - gpt-4o" at bounding box center [266, 288] width 45 height 8
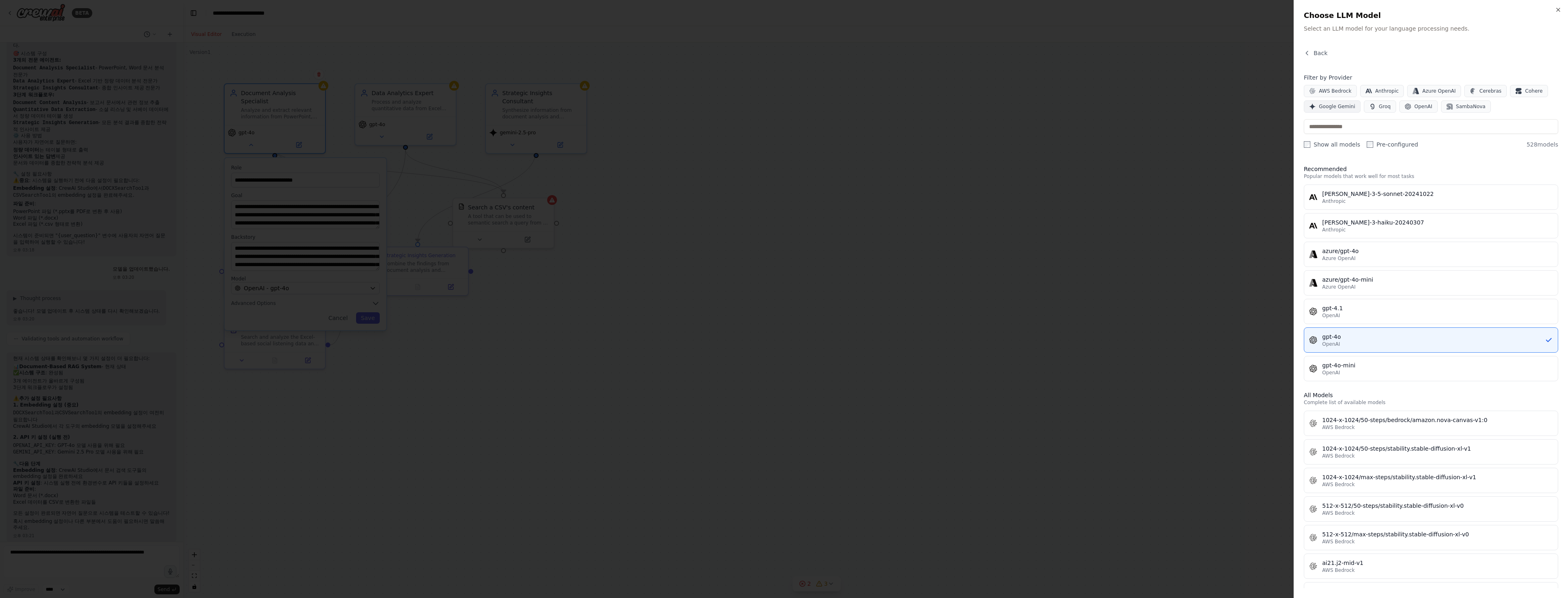
click at [1336, 110] on span "Google Gemini" at bounding box center [1337, 106] width 37 height 7
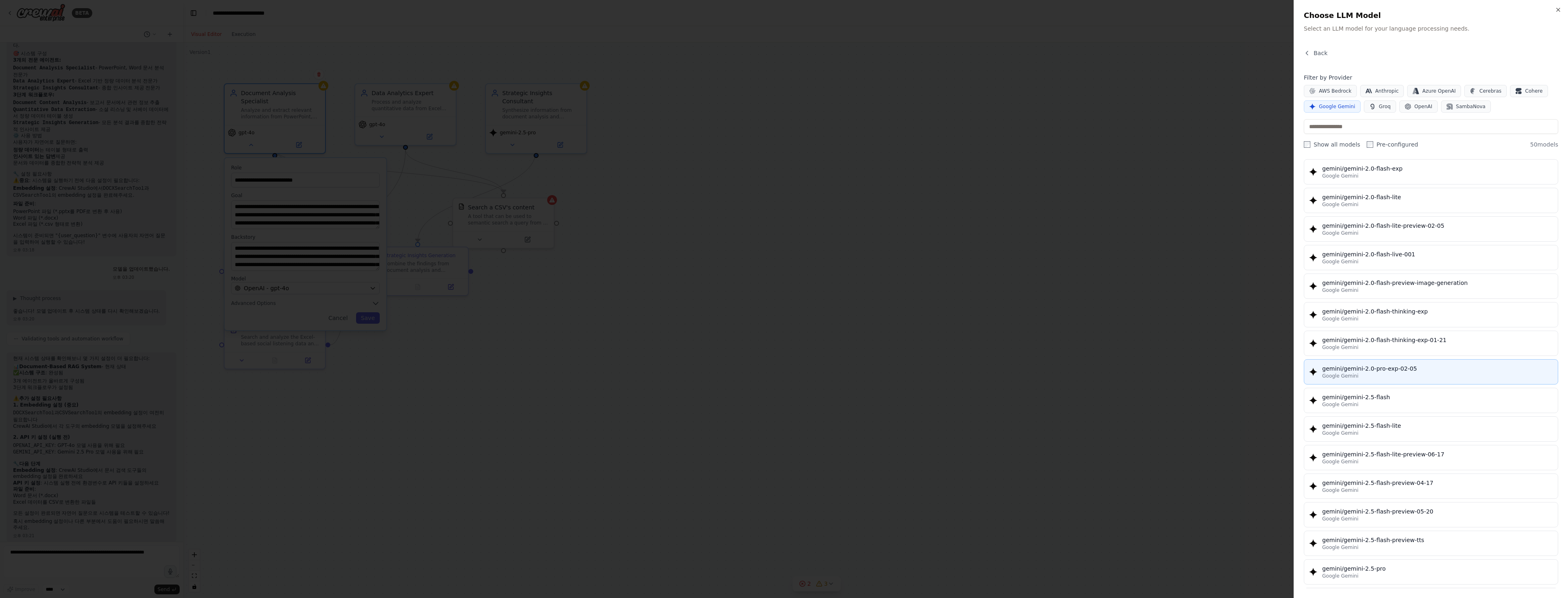
scroll to position [490, 0]
click at [1393, 394] on div "Google Gemini" at bounding box center [1437, 397] width 231 height 7
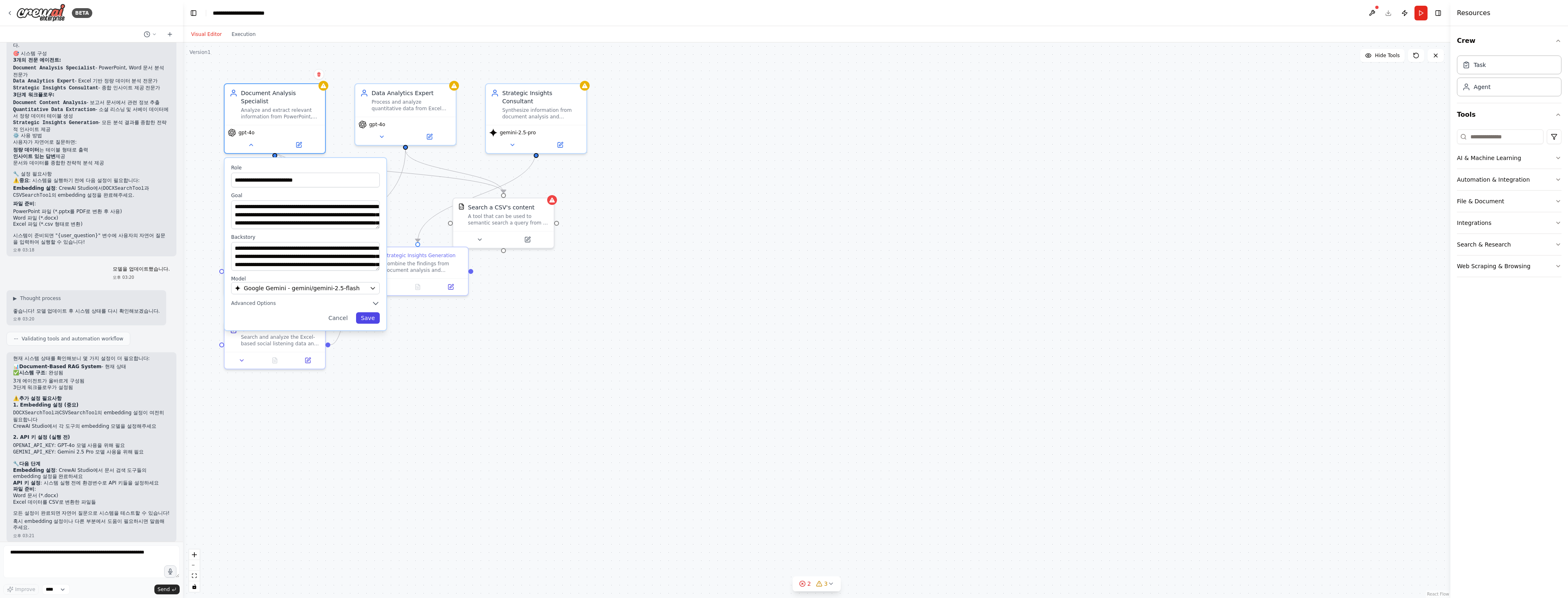
click at [373, 315] on button "Save" at bounding box center [368, 318] width 24 height 12
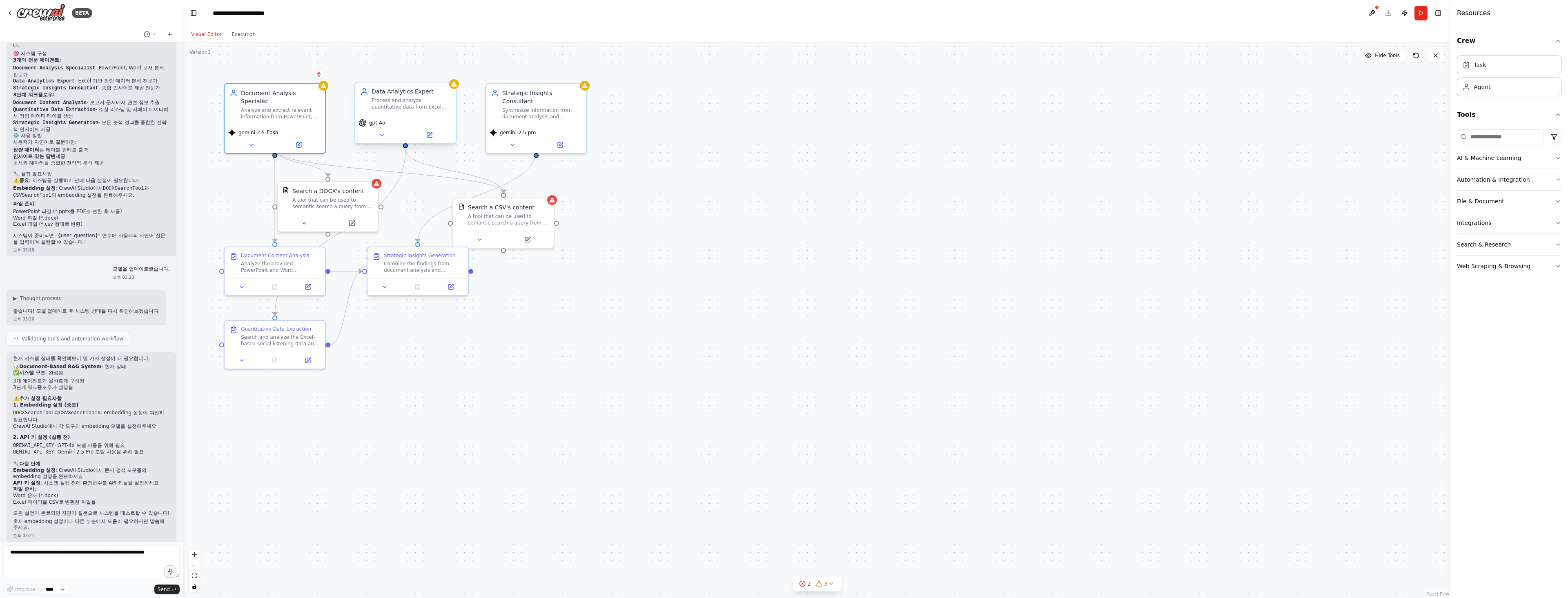
click at [377, 125] on span "gpt-4o" at bounding box center [377, 123] width 16 height 7
click at [379, 136] on icon at bounding box center [382, 135] width 7 height 7
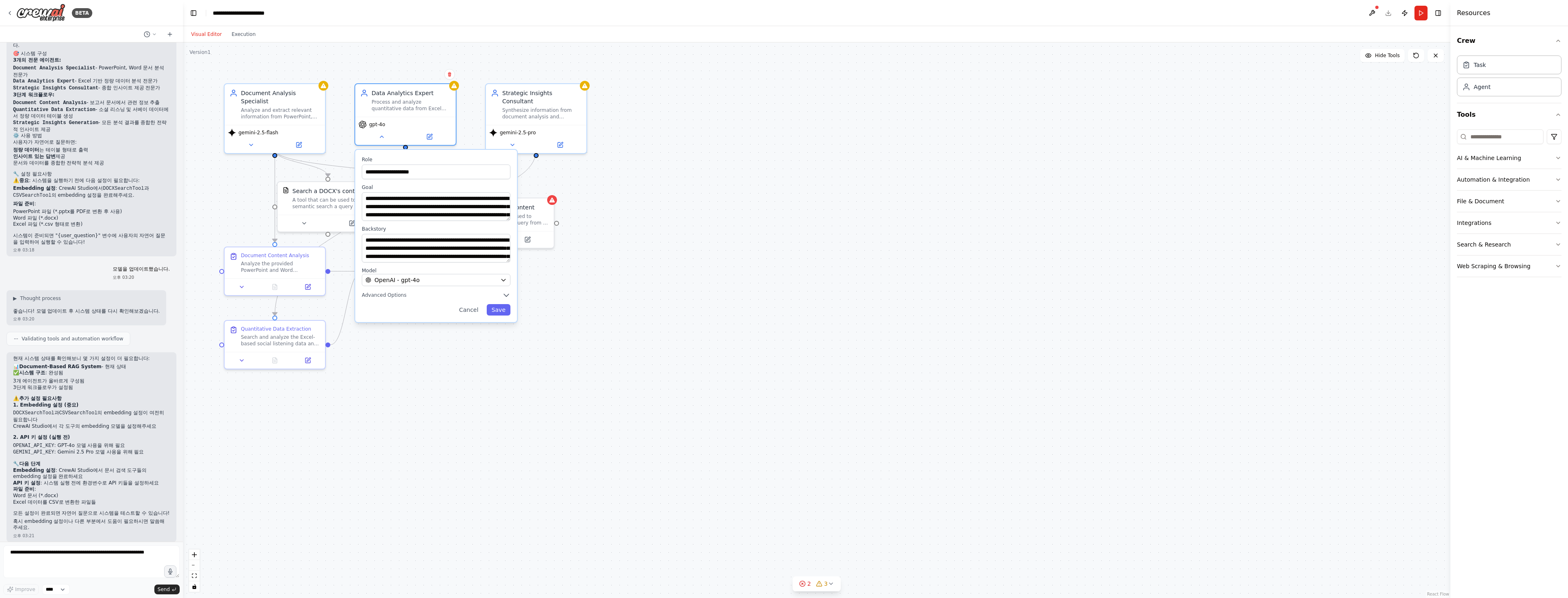
click at [444, 273] on label "Model" at bounding box center [436, 270] width 149 height 7
click at [446, 283] on div "OpenAI - gpt-4o" at bounding box center [431, 279] width 131 height 8
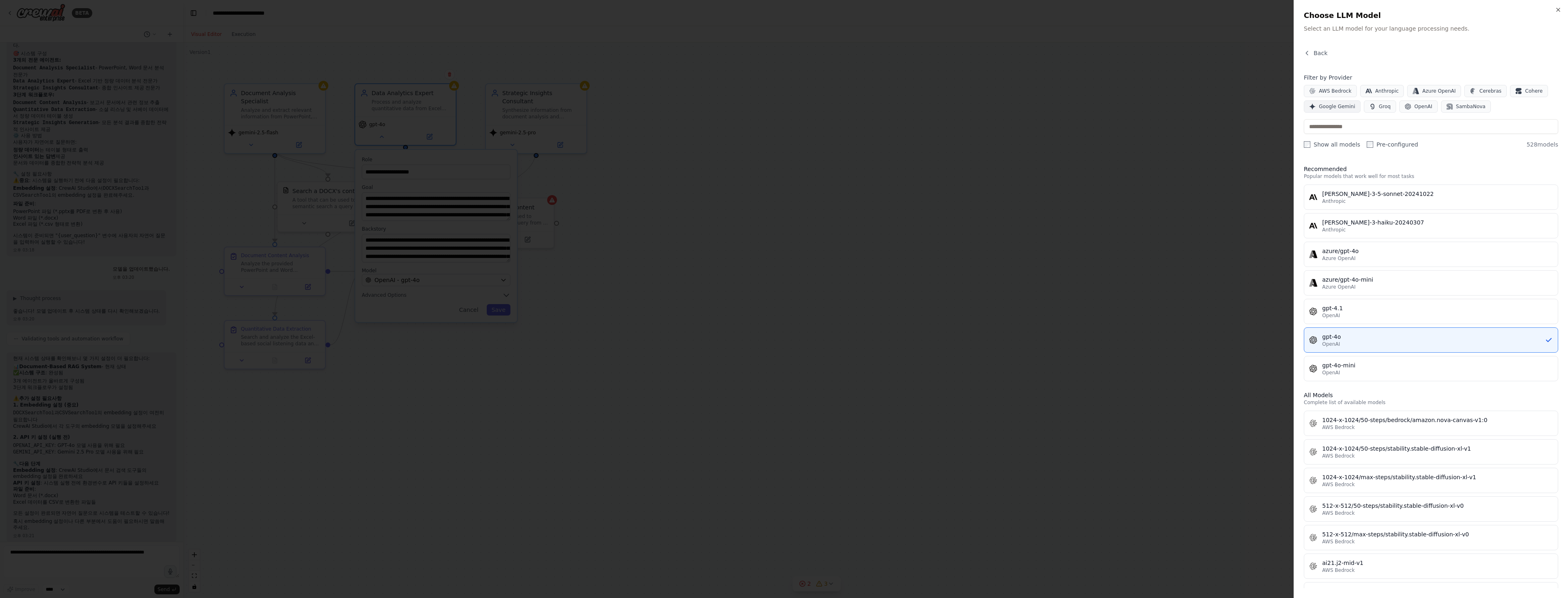
click at [1347, 107] on span "Google Gemini" at bounding box center [1337, 106] width 37 height 7
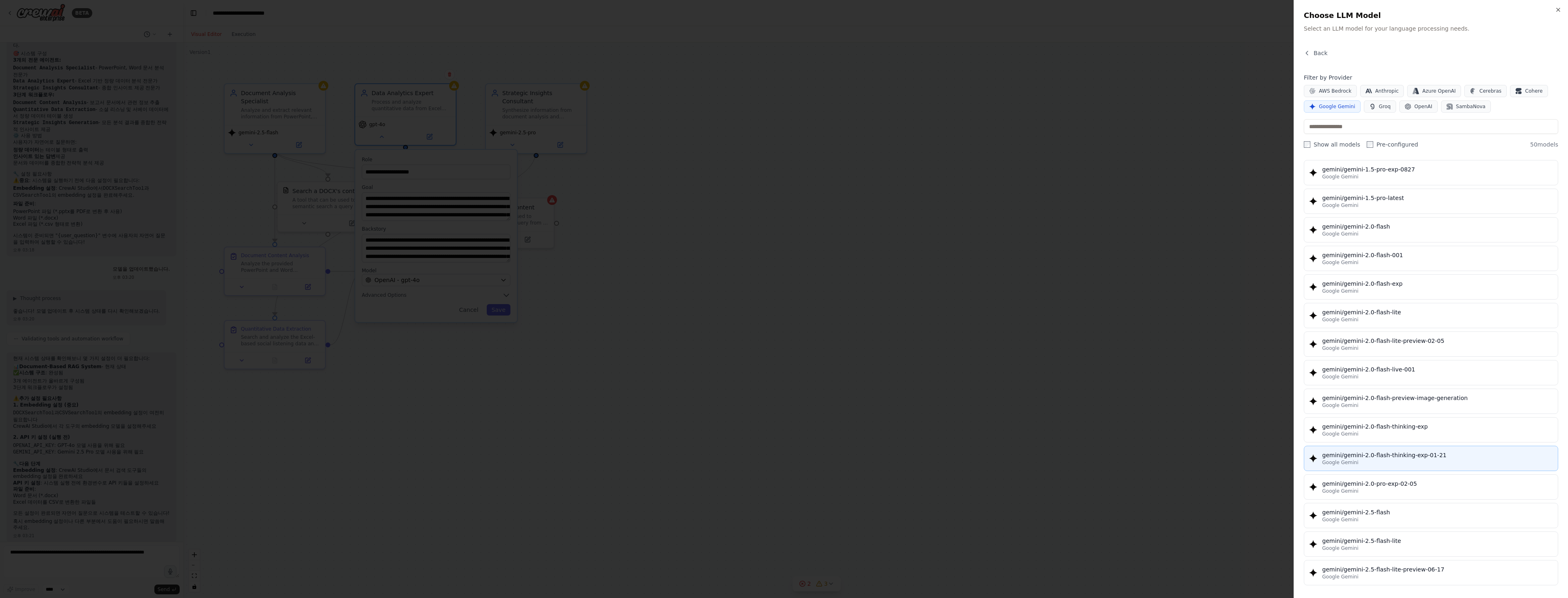
scroll to position [571, 0]
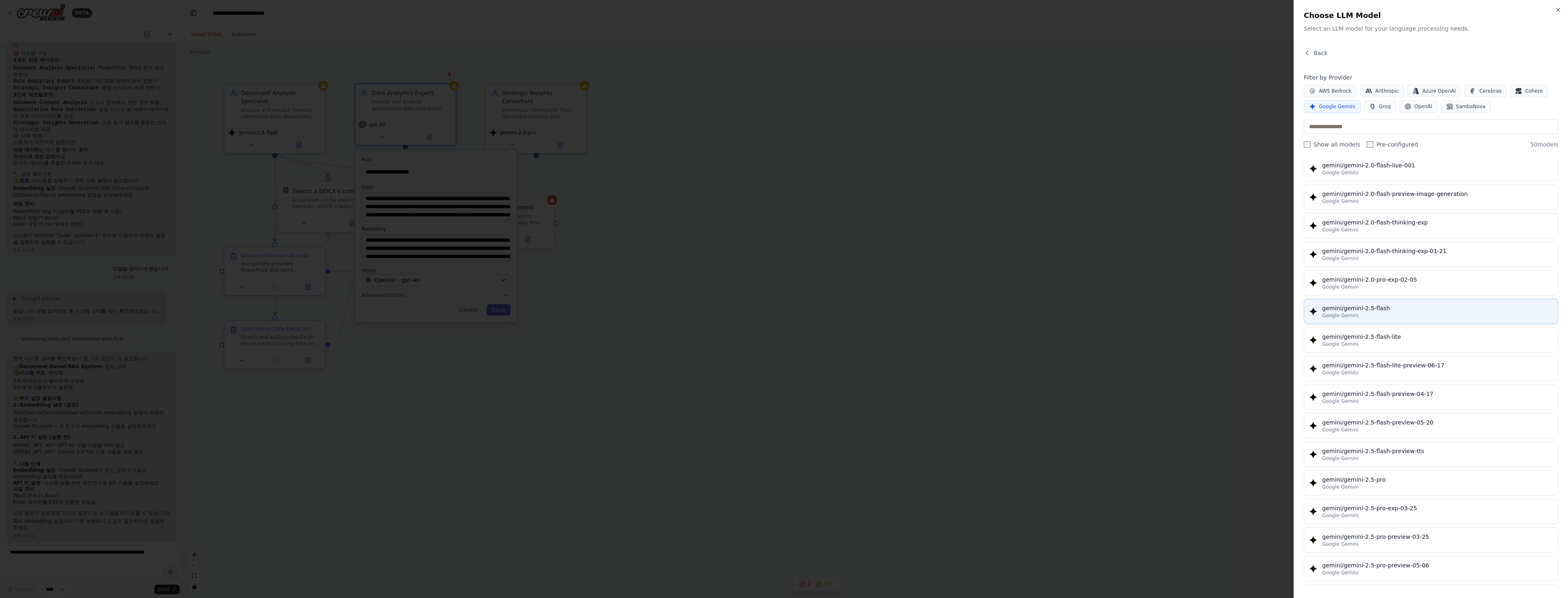
click at [1386, 308] on div "gemini/gemini-2.5-flash" at bounding box center [1437, 308] width 231 height 8
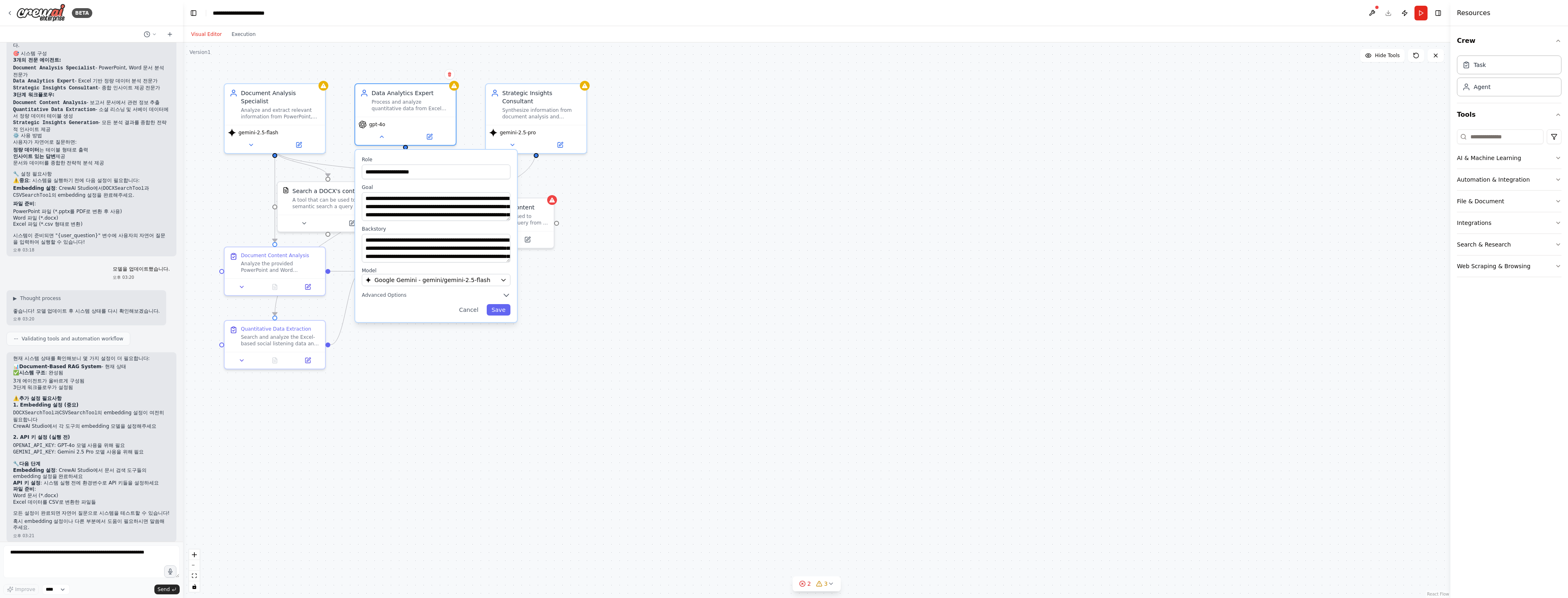
click at [501, 316] on div "**********" at bounding box center [436, 235] width 162 height 172
click at [504, 311] on button "Save" at bounding box center [499, 310] width 24 height 12
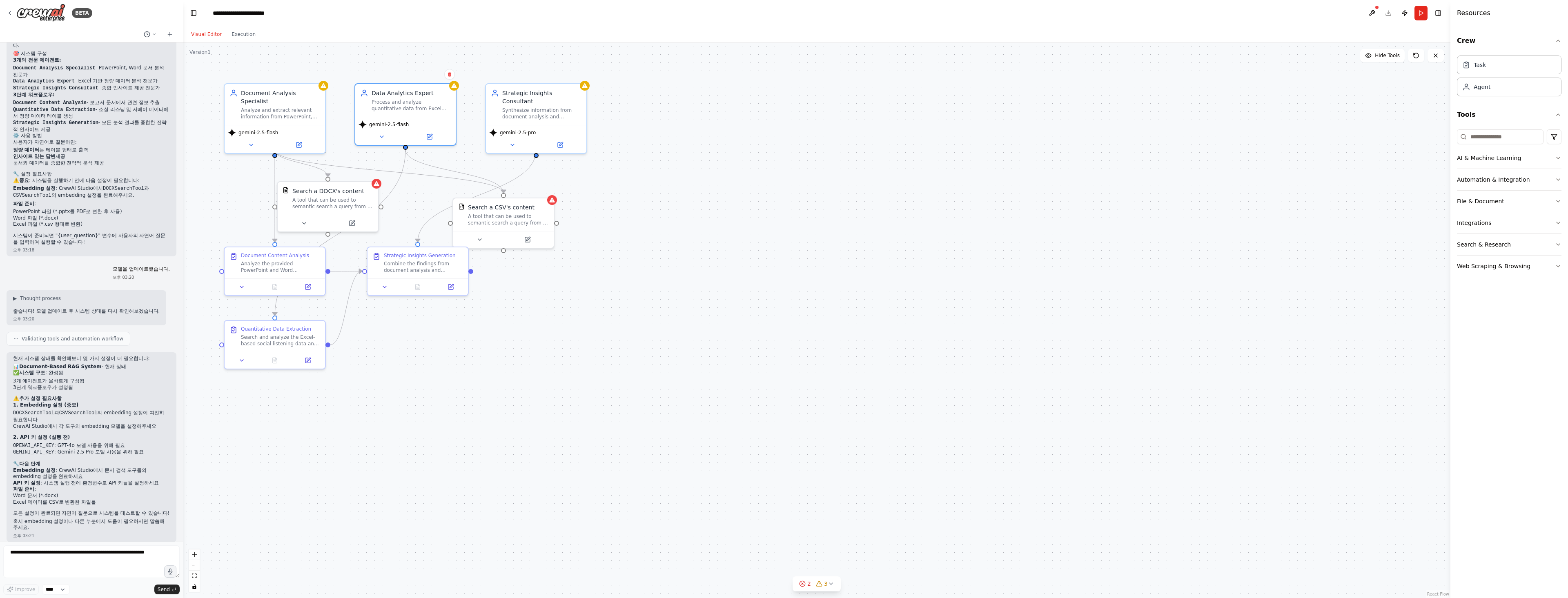
click at [80, 493] on div "현재 시스템 상태를 확인해보니 몇 가지 설정이 더 필요합니다: 📊 Document-Based RAG System - 현재 상태 ✅ 시스템 구조…" at bounding box center [91, 443] width 157 height 175
click at [79, 561] on textarea at bounding box center [91, 561] width 177 height 33
type textarea "*"
type textarea "**********"
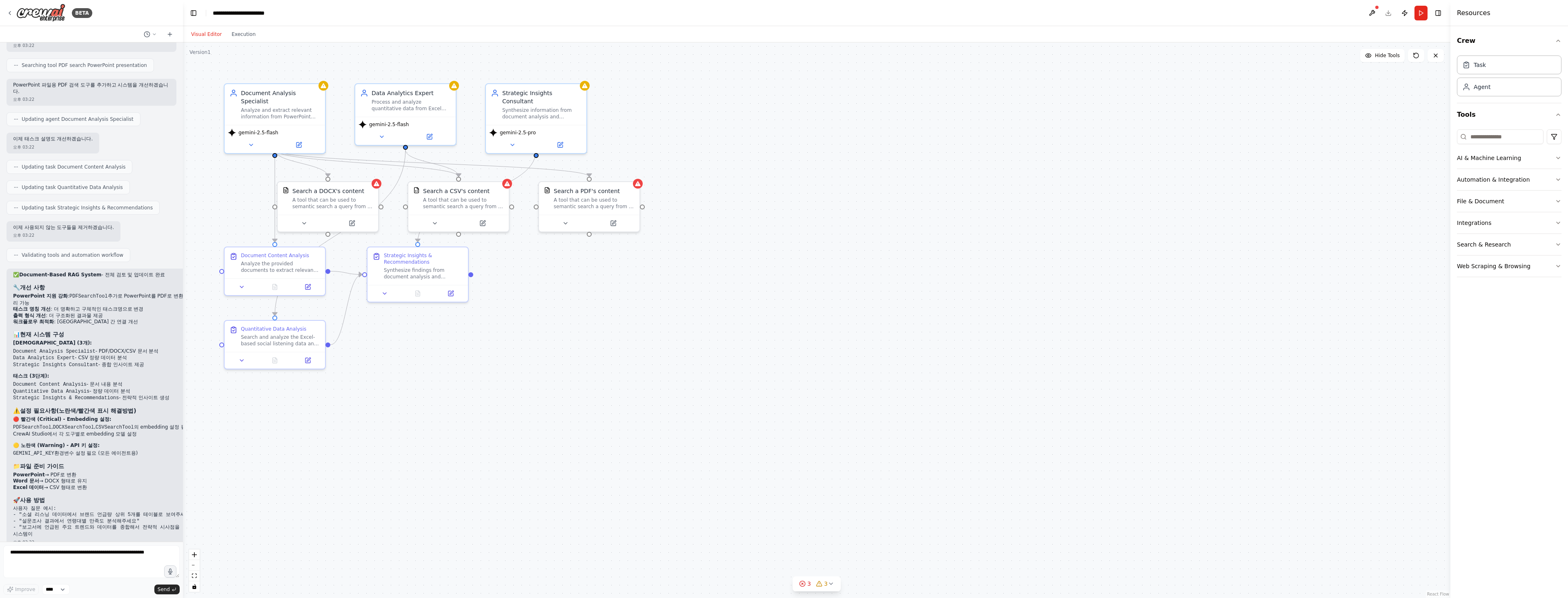
scroll to position [1254, 0]
